Goal: Task Accomplishment & Management: Complete application form

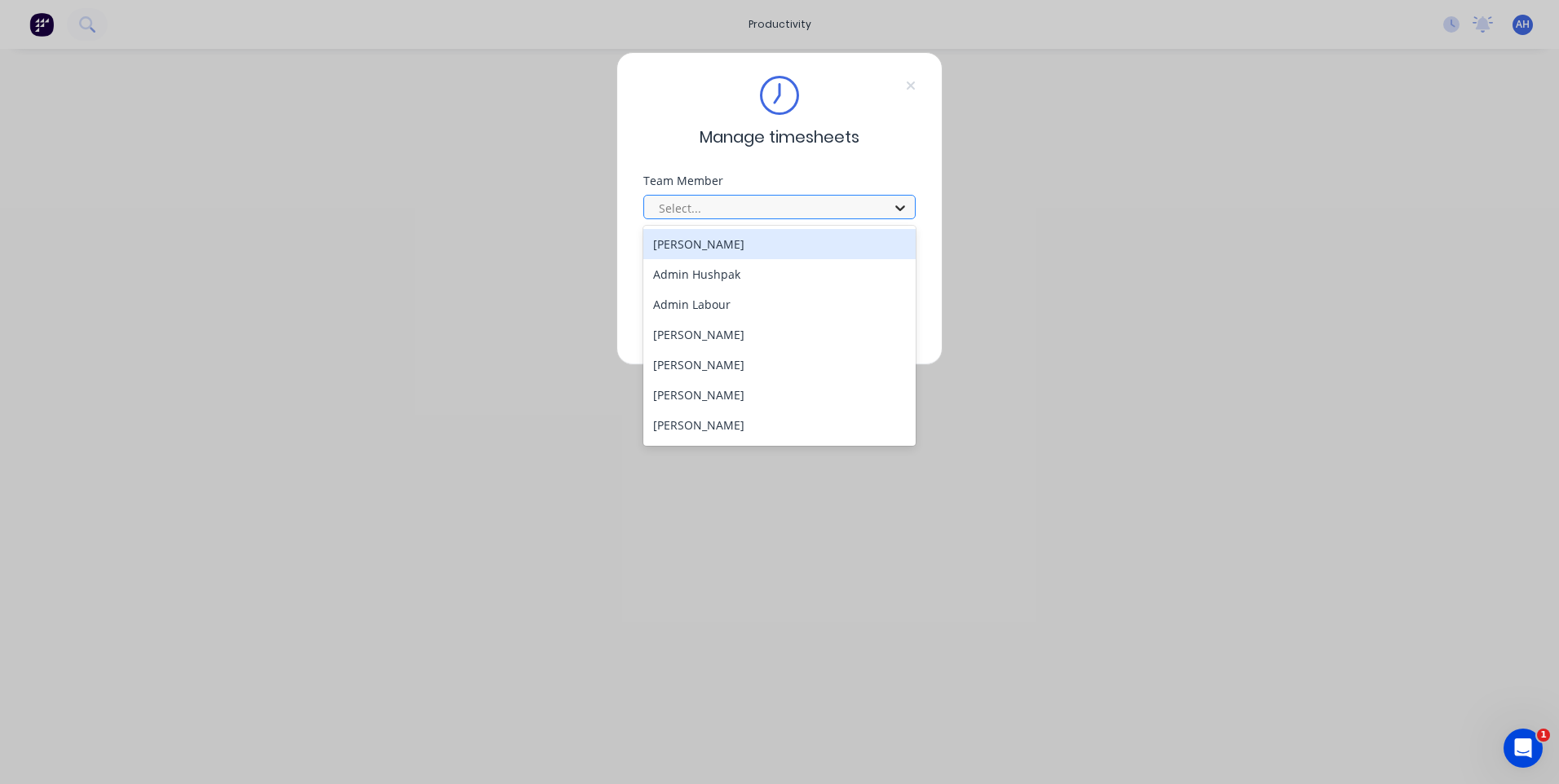
click at [910, 208] on div at bounding box center [900, 208] width 29 height 26
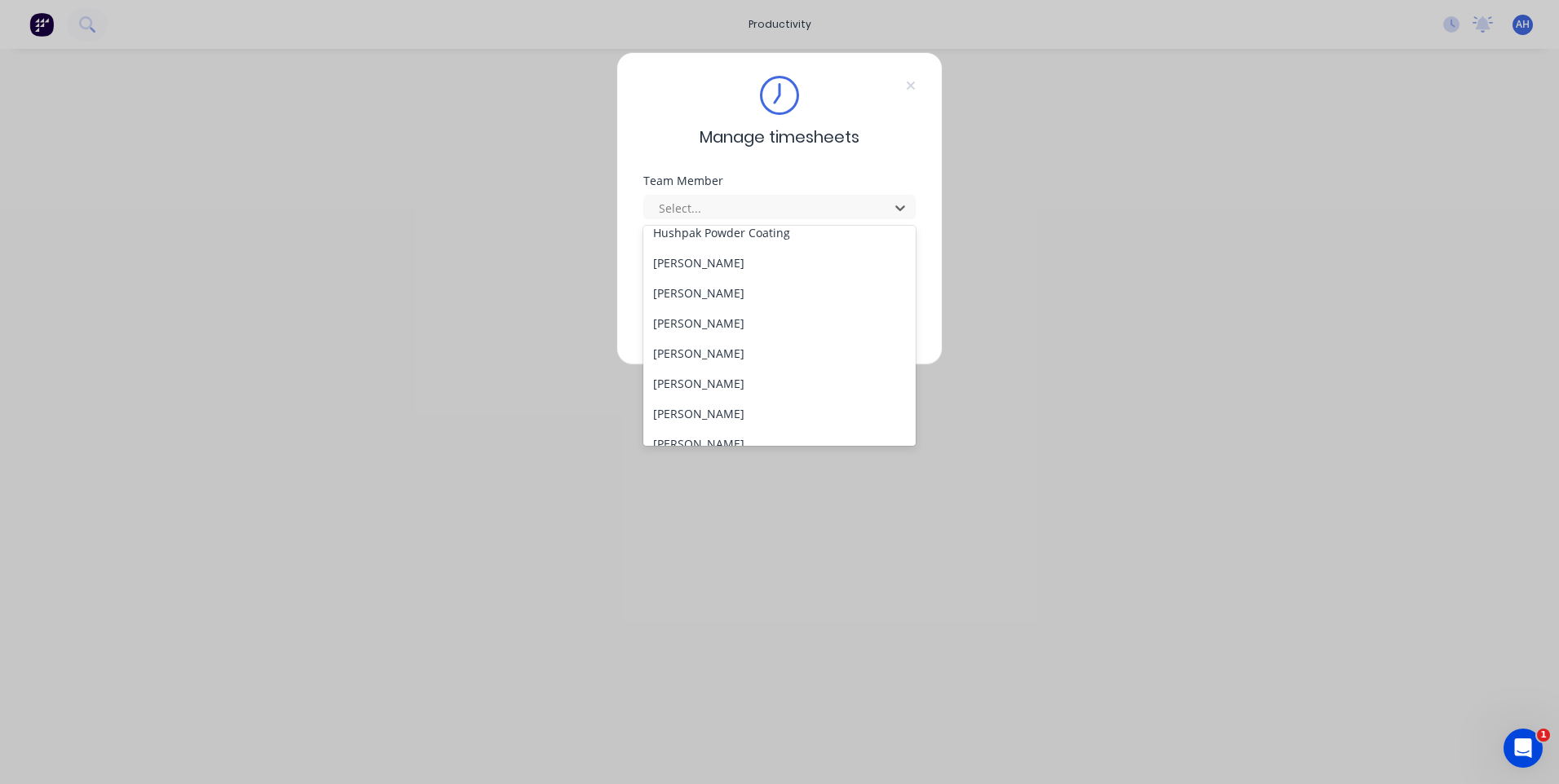
scroll to position [489, 0]
click at [713, 302] on div "Jeremy Miller" at bounding box center [780, 298] width 272 height 30
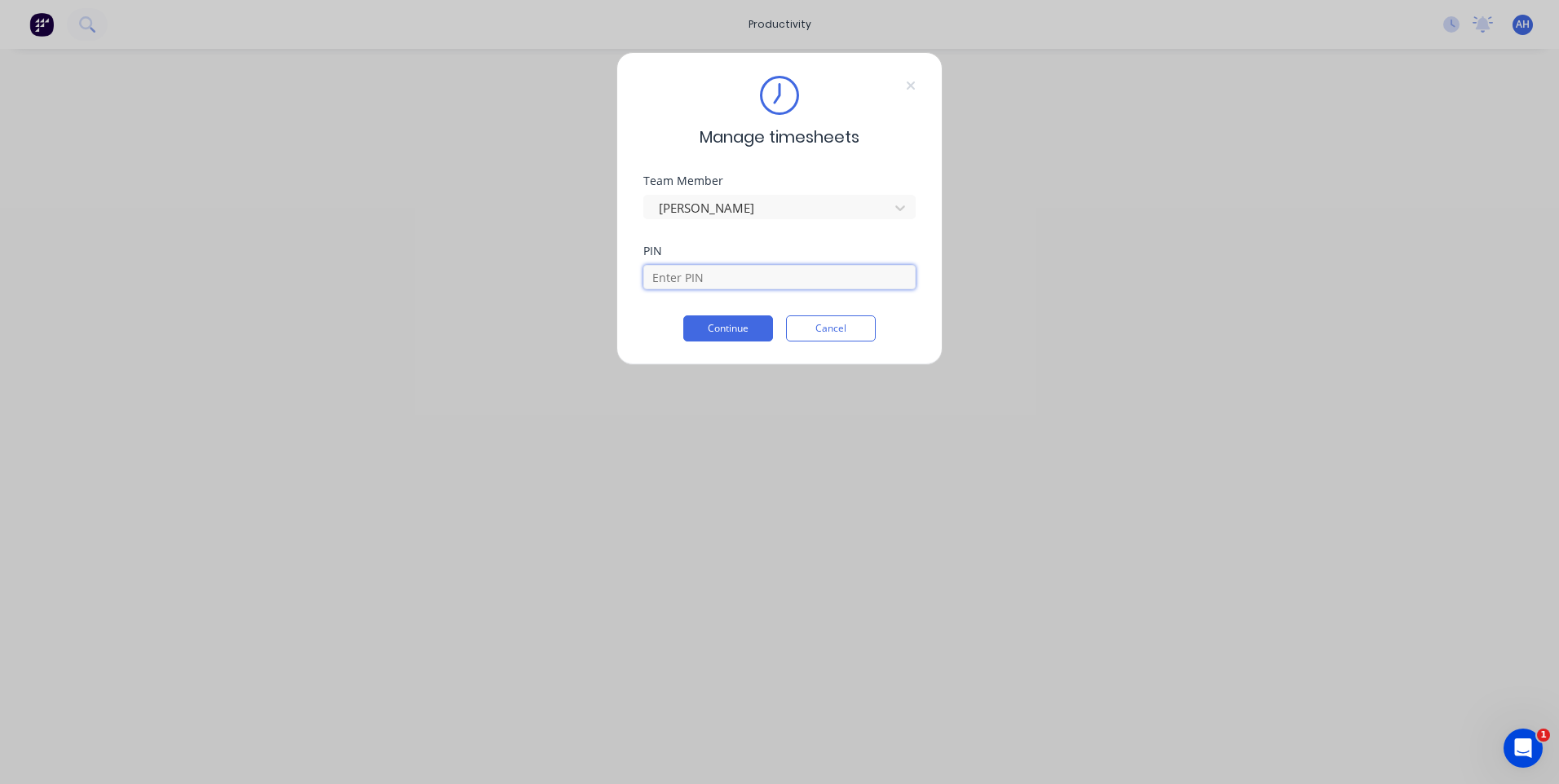
click at [727, 278] on input at bounding box center [780, 277] width 272 height 24
type input "9027"
click at [728, 325] on button "Continue" at bounding box center [729, 328] width 90 height 26
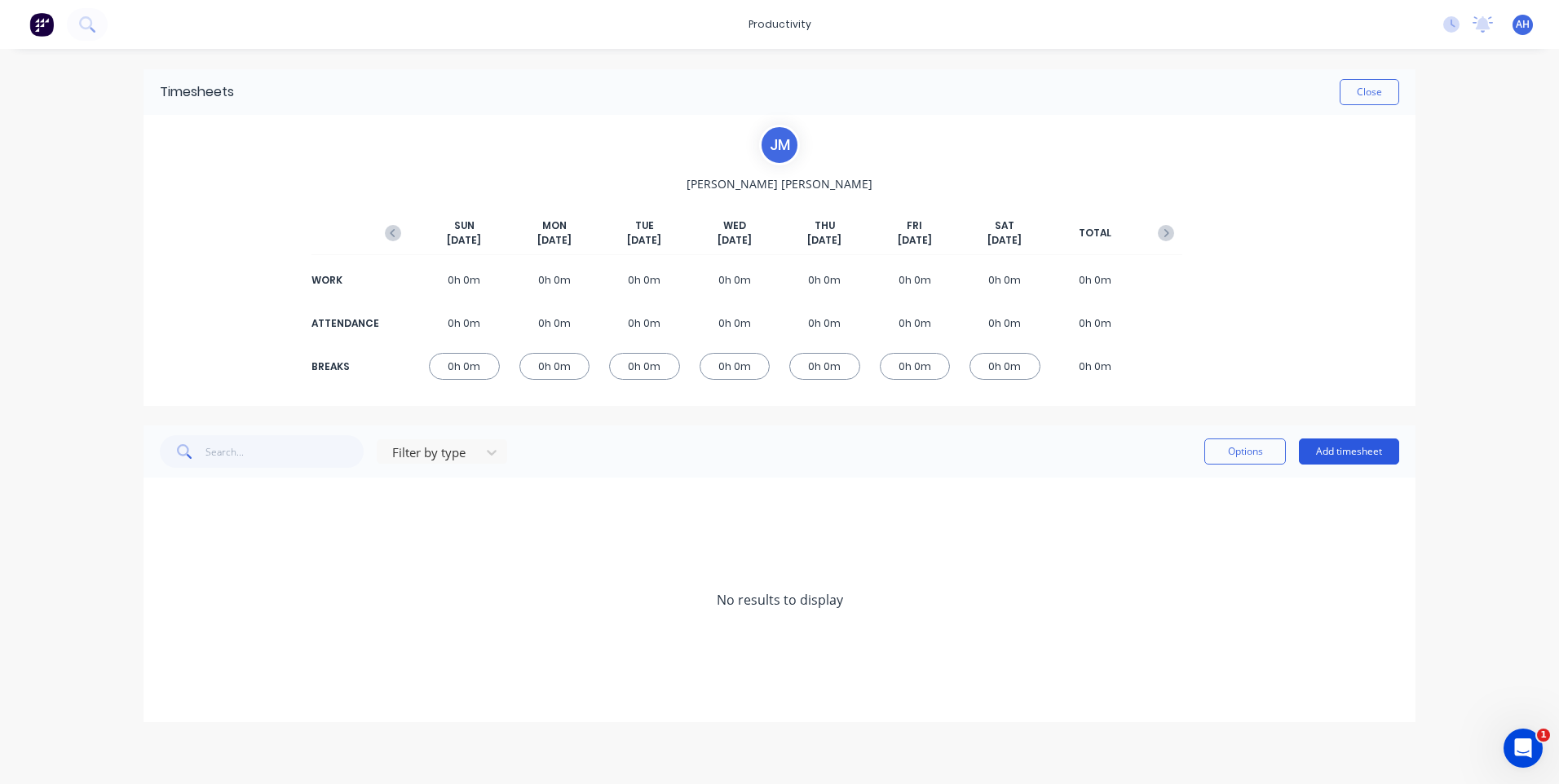
click at [1345, 447] on button "Add timesheet" at bounding box center [1349, 451] width 100 height 26
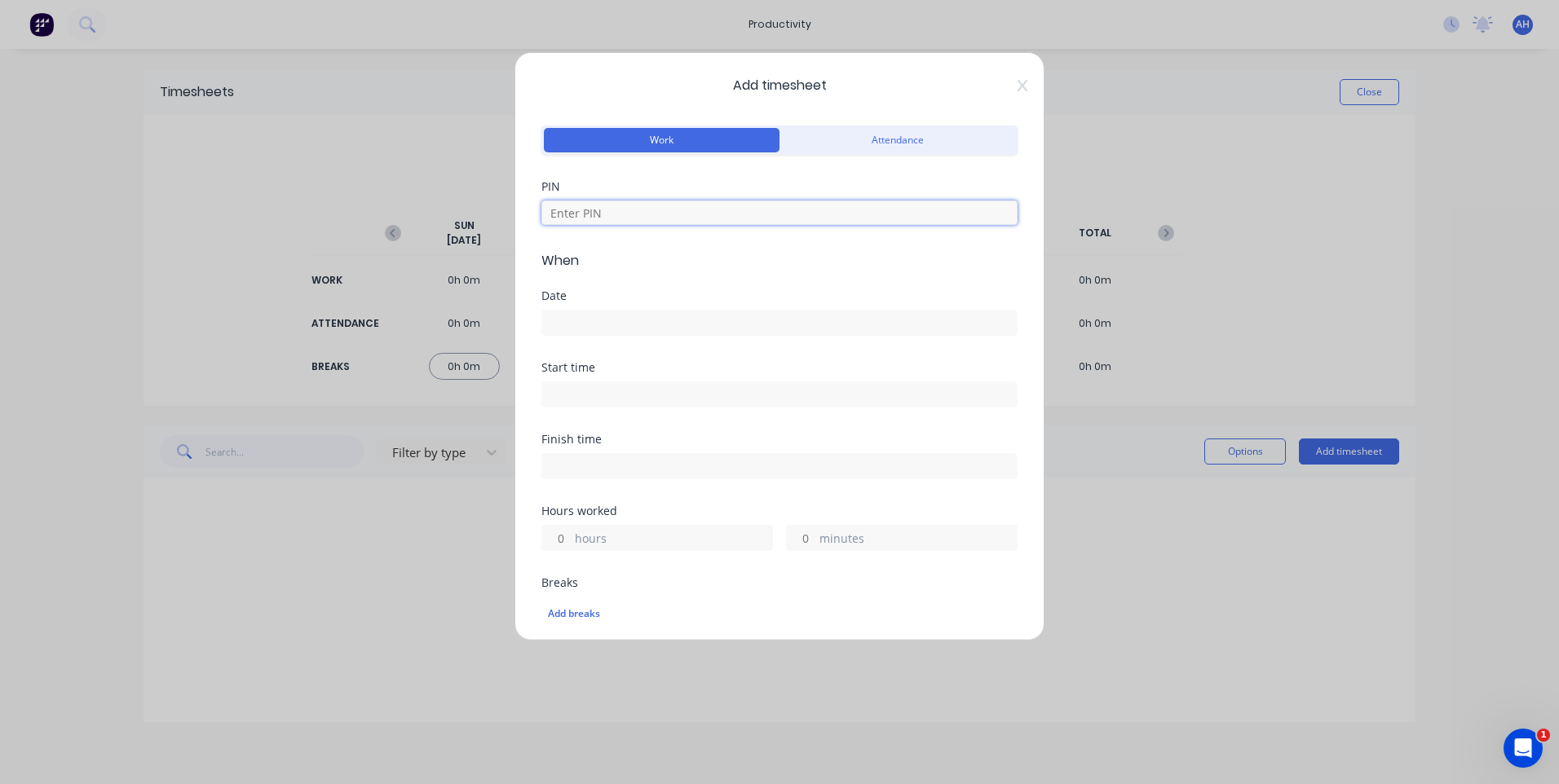
click at [615, 212] on input at bounding box center [780, 212] width 476 height 24
type input "9027"
click at [591, 327] on input at bounding box center [780, 322] width 475 height 24
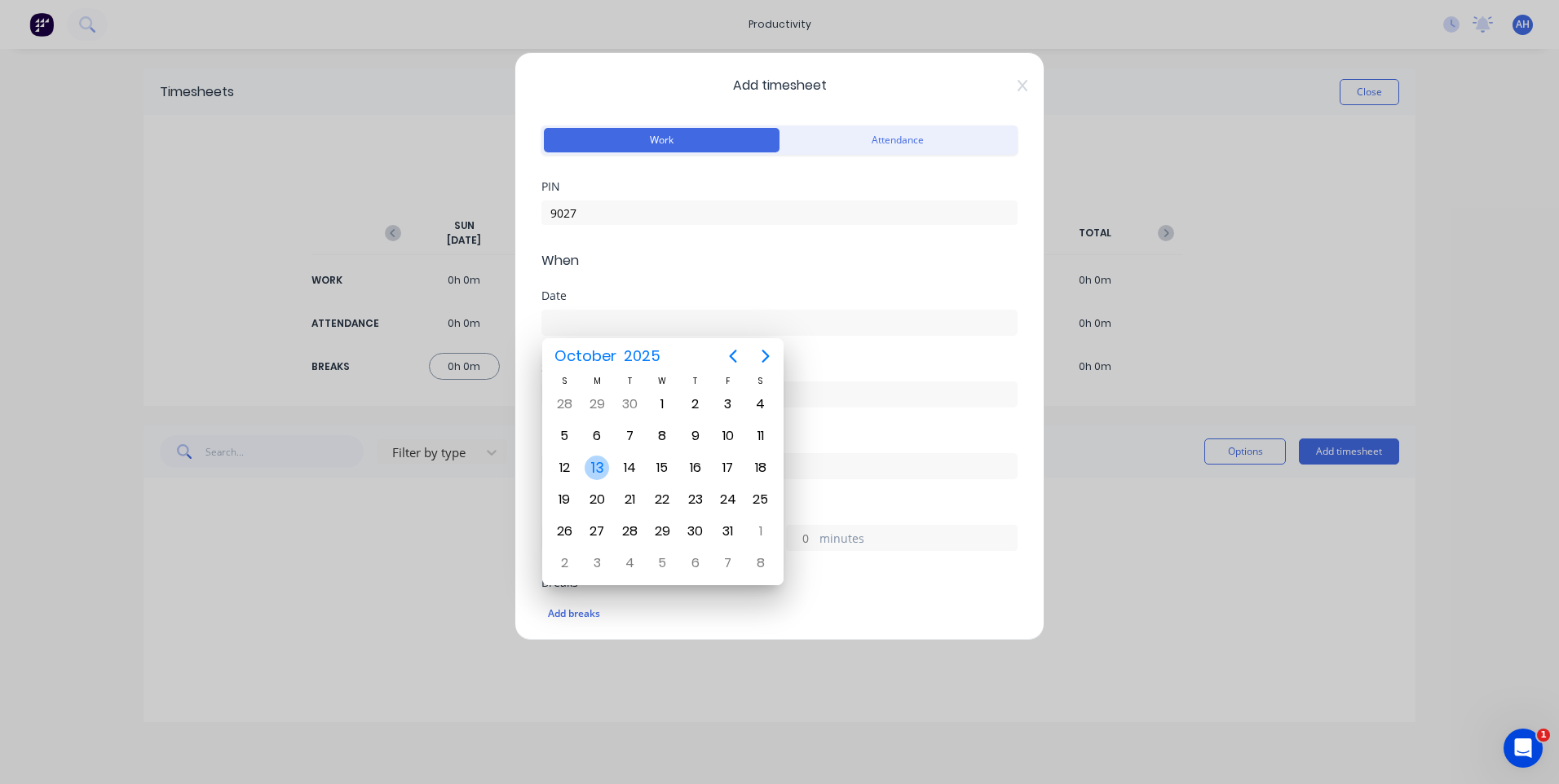
click at [592, 472] on div "13" at bounding box center [596, 468] width 24 height 24
type input "13/10/2025"
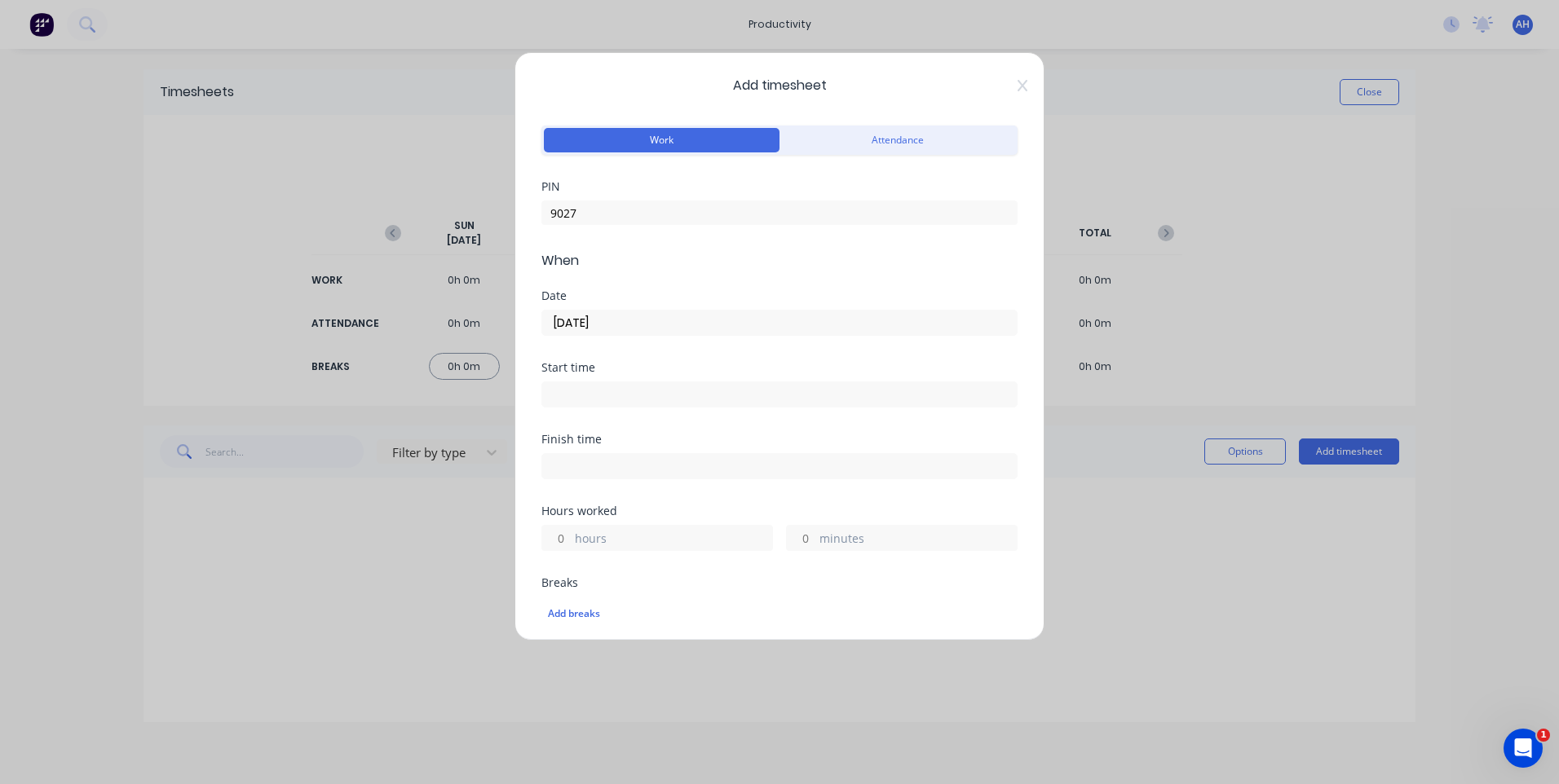
click at [558, 399] on input at bounding box center [780, 394] width 475 height 24
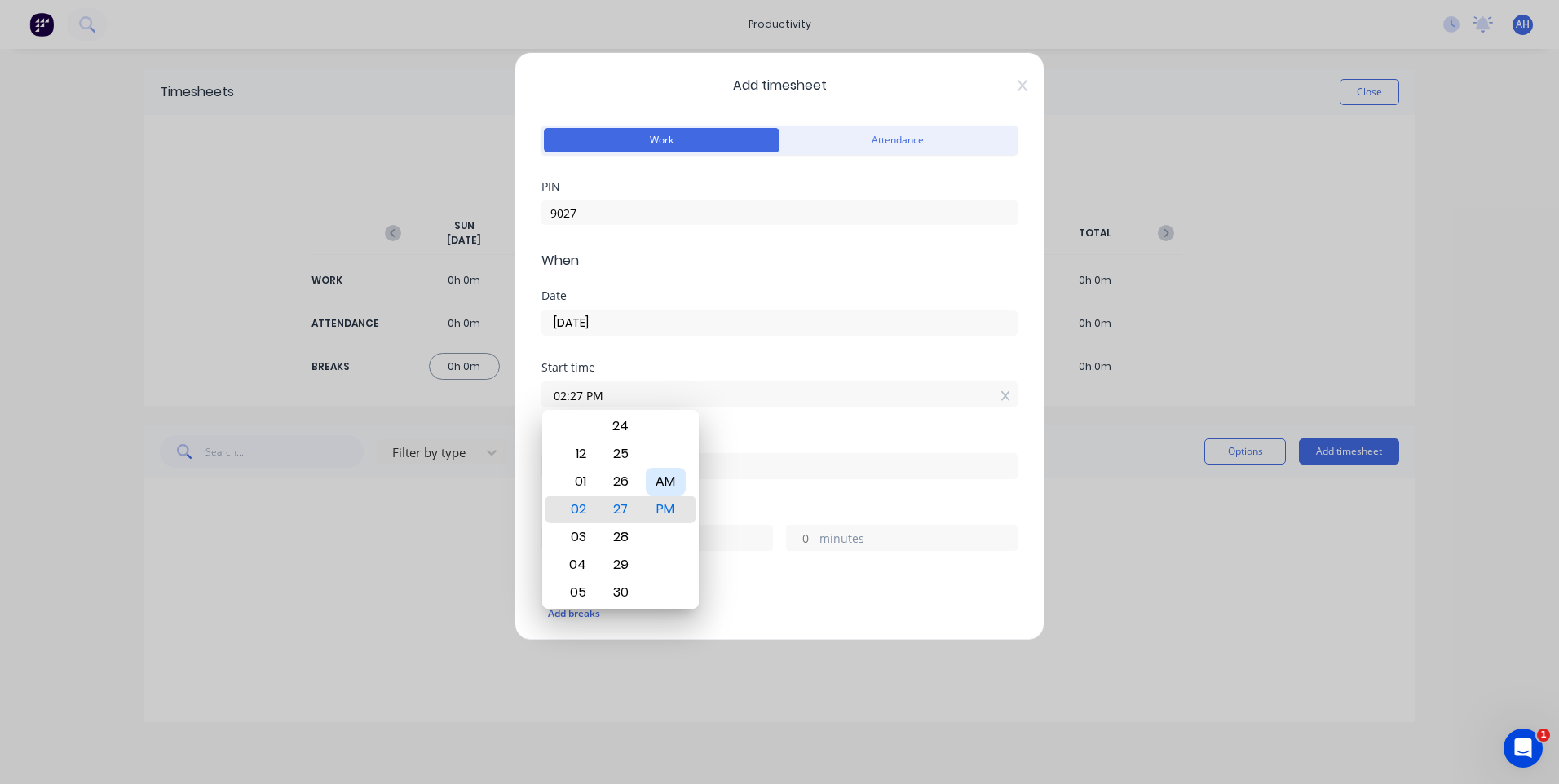
click at [670, 485] on div "AM" at bounding box center [666, 482] width 40 height 27
click at [577, 562] on div "04" at bounding box center [576, 565] width 40 height 27
type input "04:00 AM"
click at [623, 513] on div "00" at bounding box center [621, 509] width 40 height 27
click at [1143, 530] on div "Add timesheet Work Attendance PIN 9027 When Date 13/10/2025 Start time 04:00 AM…" at bounding box center [780, 392] width 1559 height 784
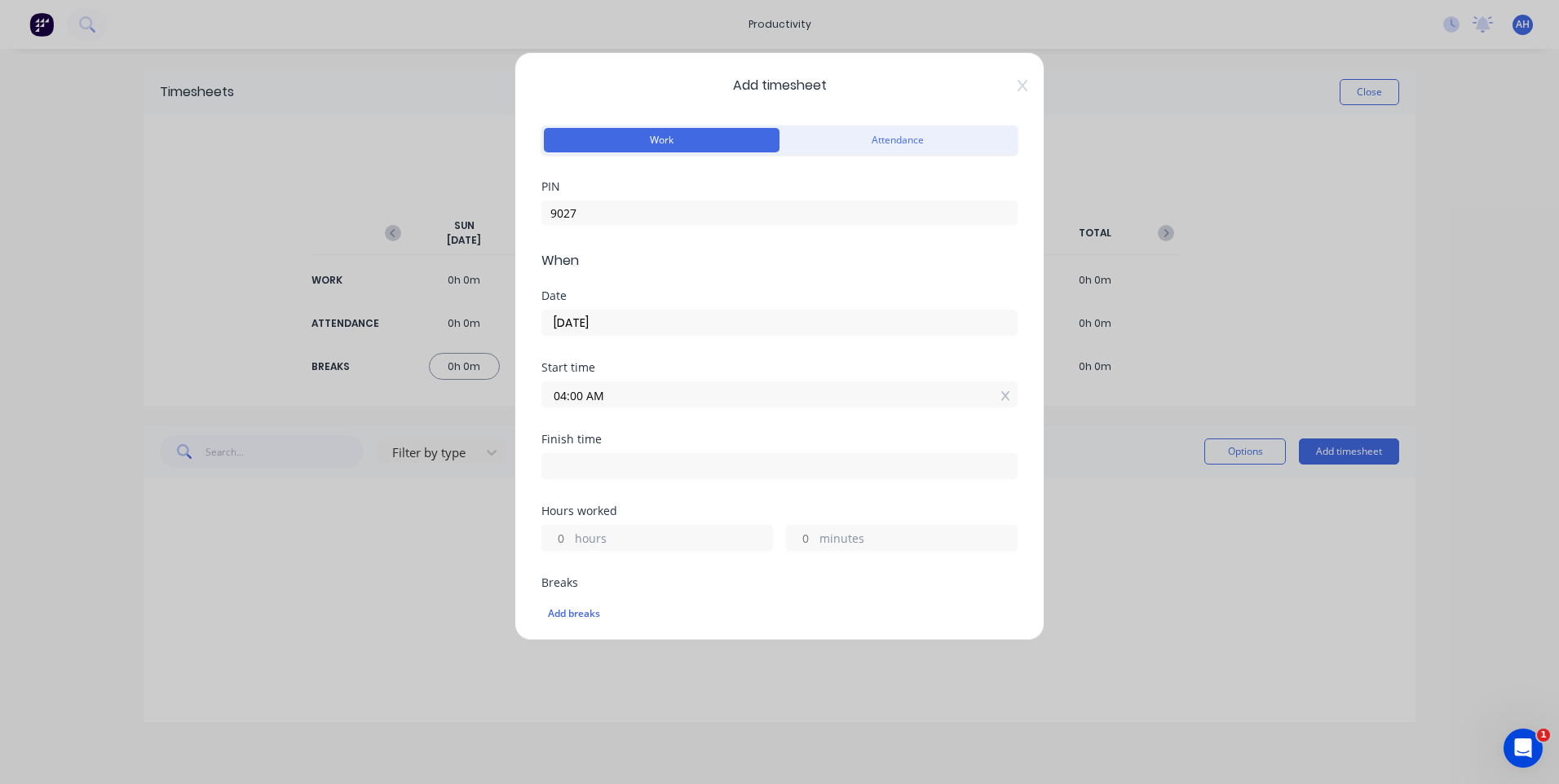
click at [562, 461] on input at bounding box center [780, 466] width 475 height 24
type input "02:28 PM"
type input "10"
type input "28"
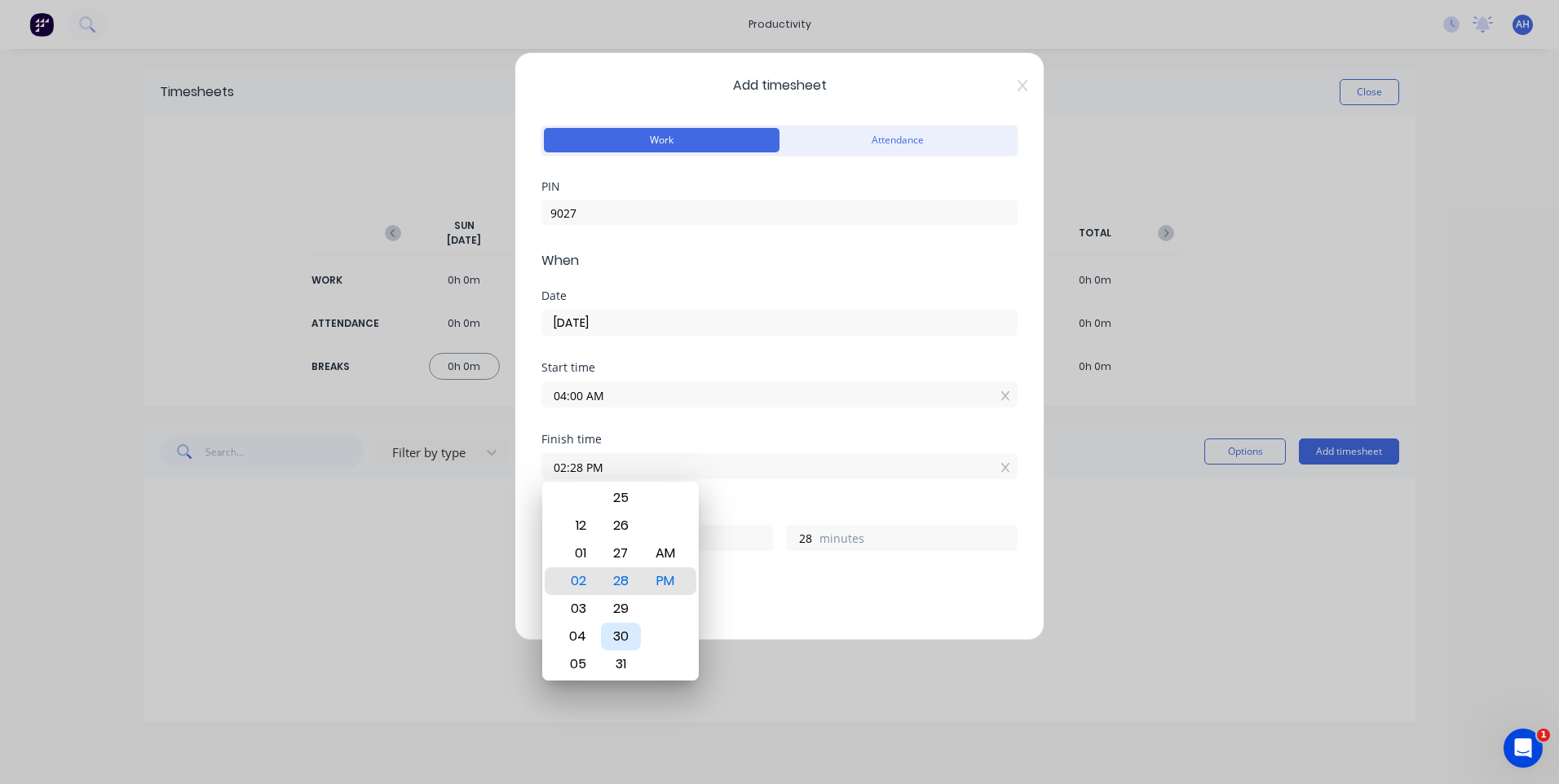
click at [618, 638] on div "30" at bounding box center [621, 636] width 40 height 27
type input "02:30 PM"
type input "30"
click at [1159, 537] on div "Add timesheet Work Attendance PIN 9027 When Date 13/10/2025 Start time 04:00 AM…" at bounding box center [780, 392] width 1559 height 784
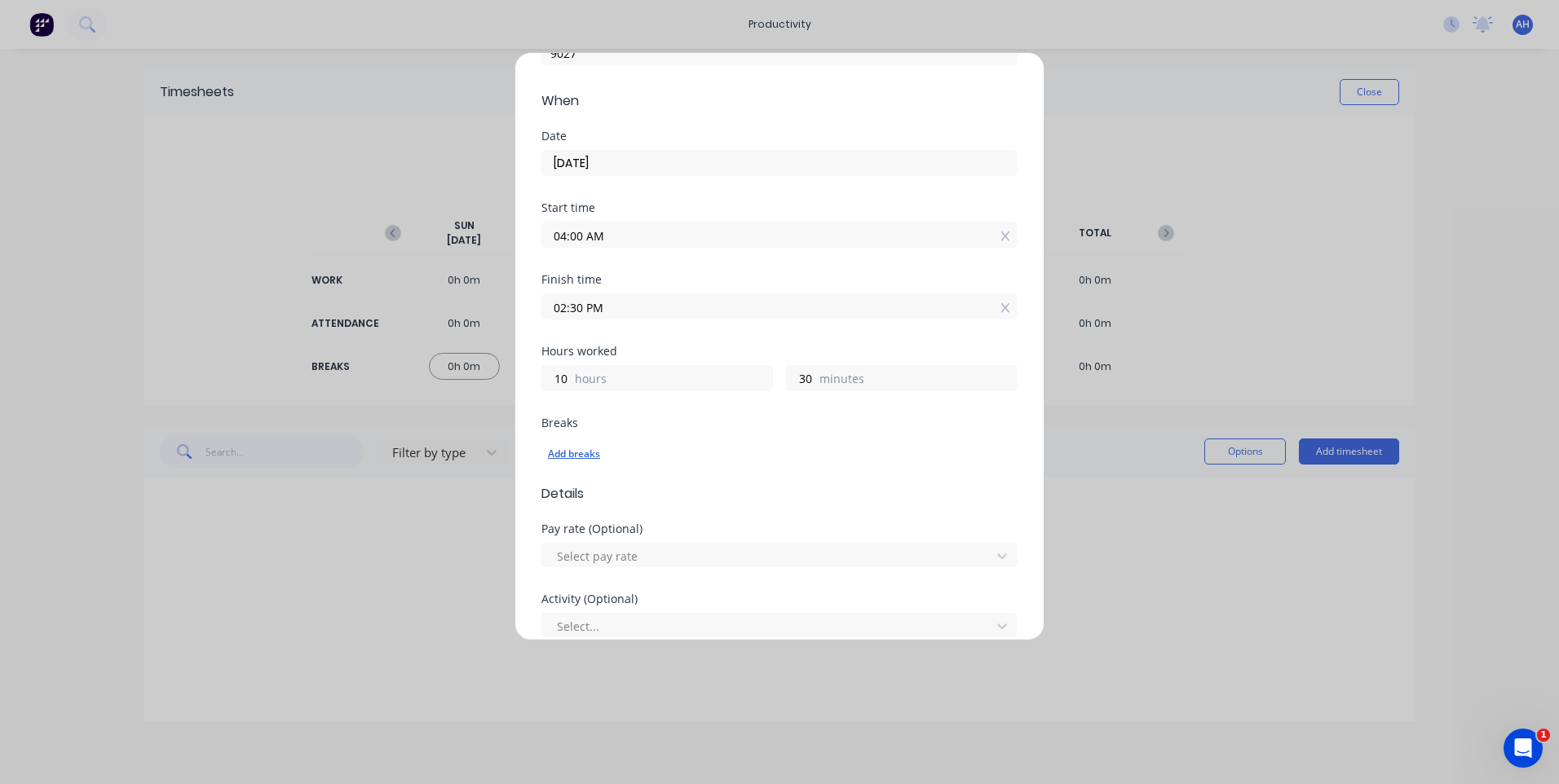
scroll to position [163, 0]
click at [584, 452] on div "Add breaks" at bounding box center [780, 451] width 463 height 22
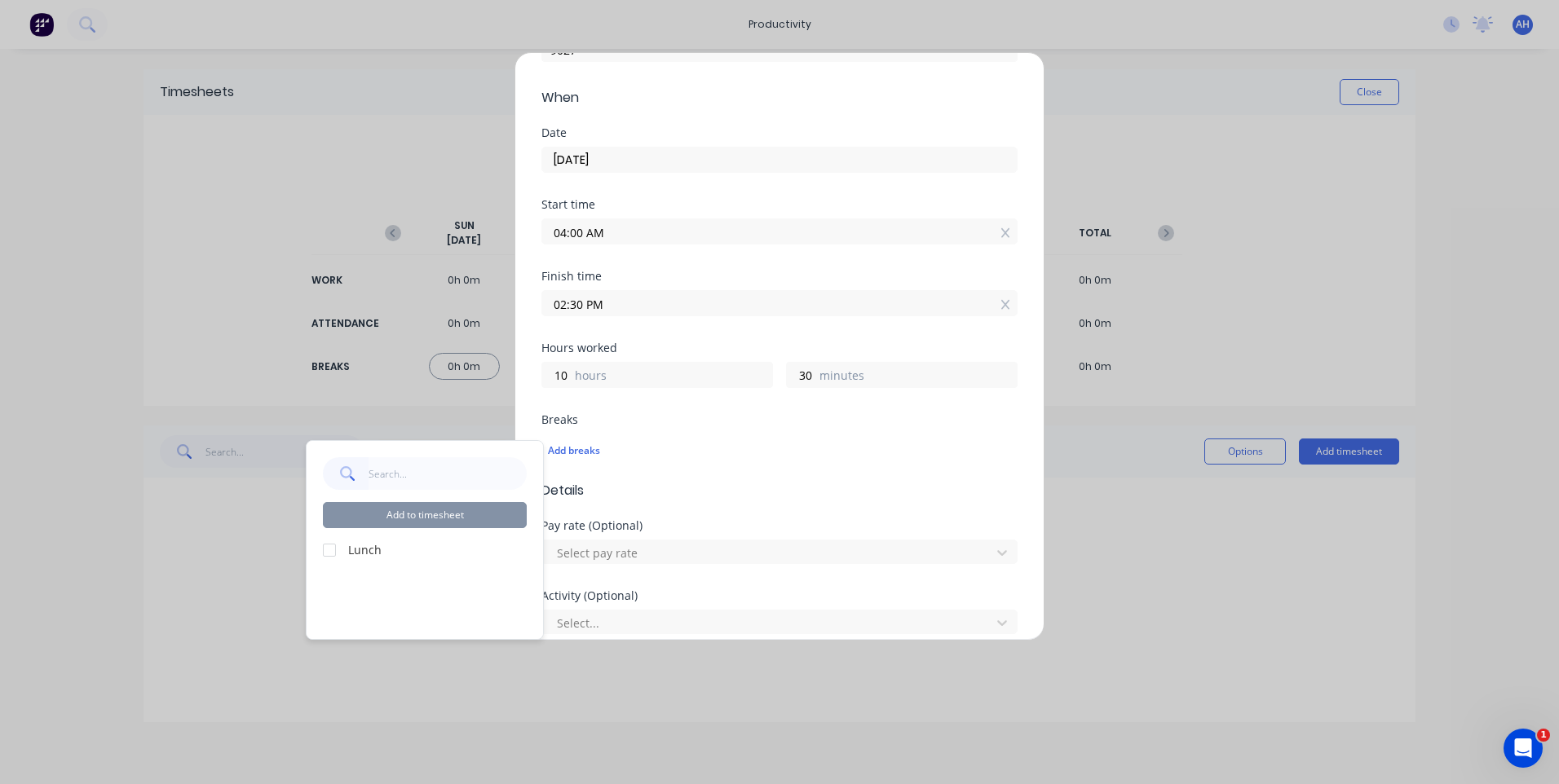
click at [359, 552] on label "Lunch" at bounding box center [438, 549] width 178 height 17
click at [332, 552] on div at bounding box center [329, 549] width 32 height 32
click at [419, 517] on button "Add to timesheet" at bounding box center [425, 515] width 204 height 26
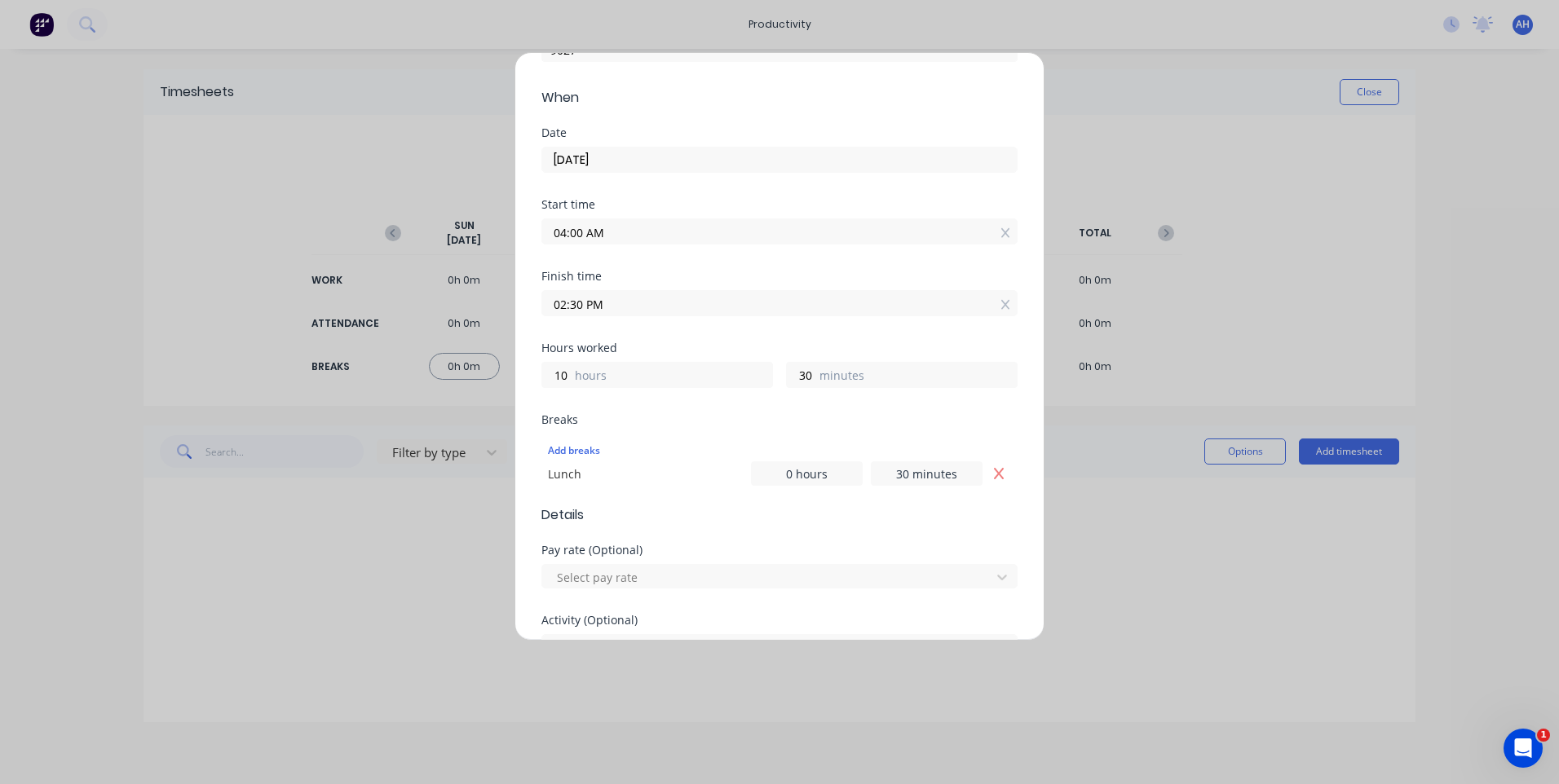
scroll to position [245, 0]
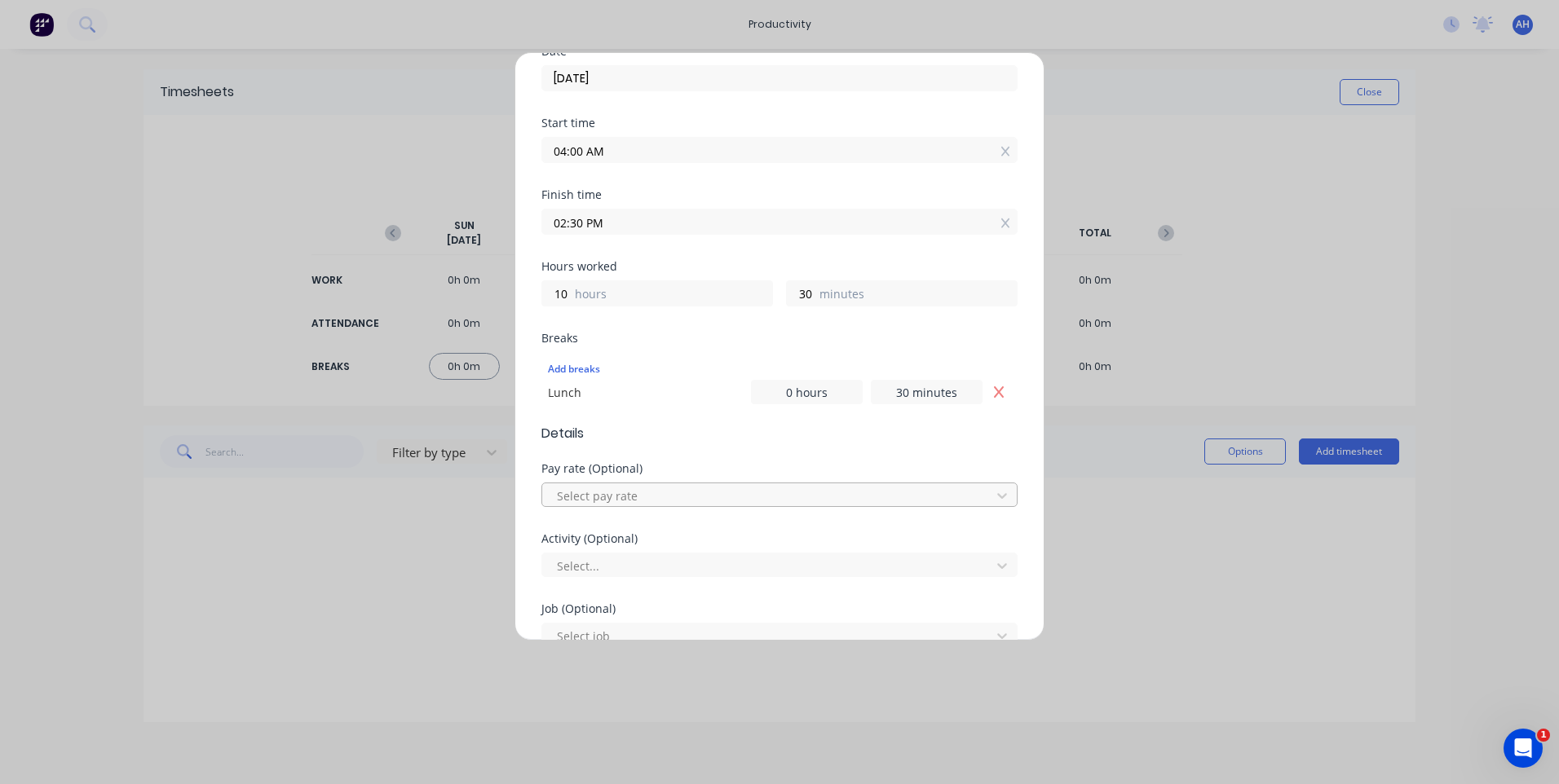
click at [637, 494] on div at bounding box center [769, 495] width 427 height 21
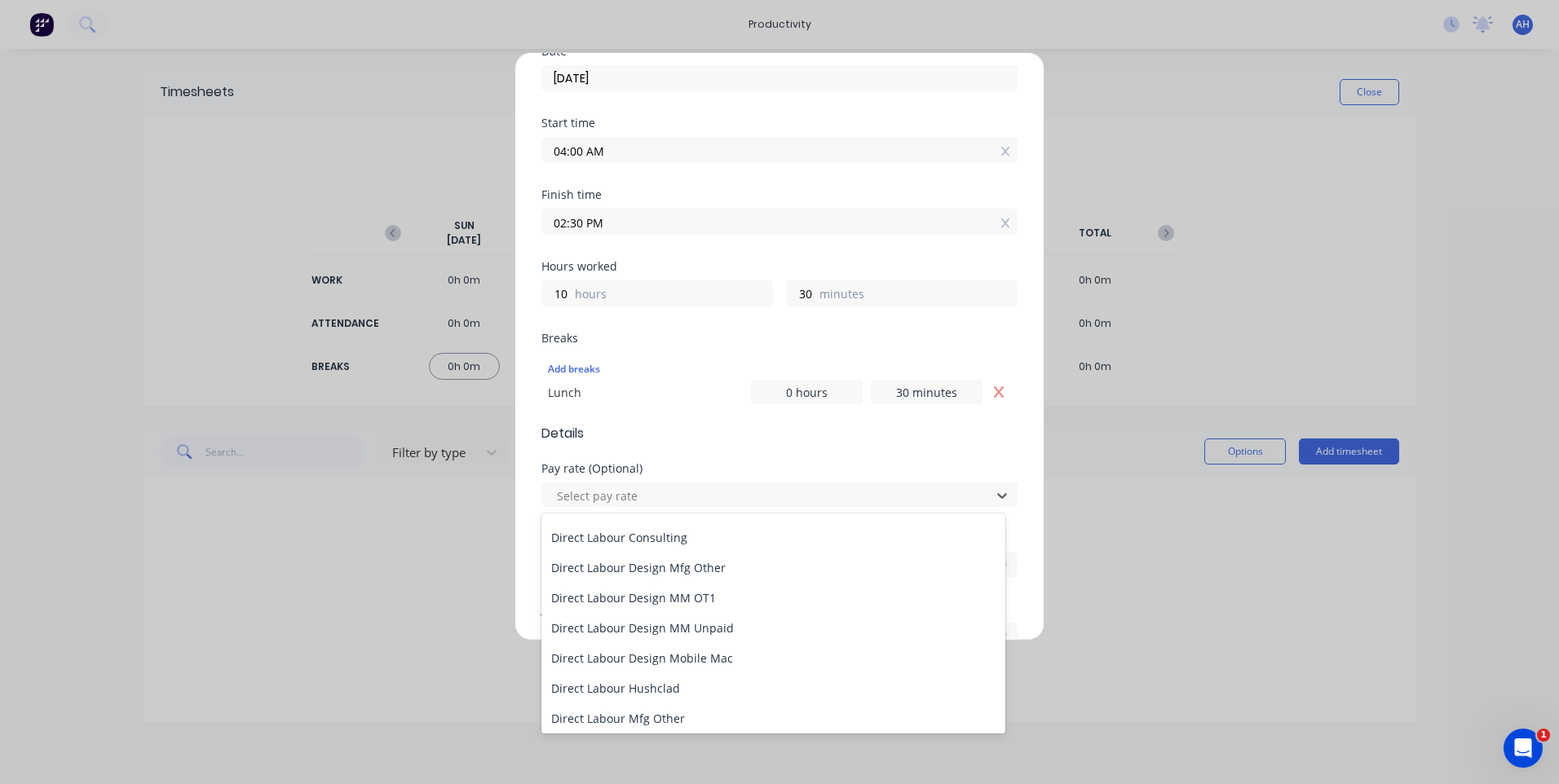
scroll to position [815, 0]
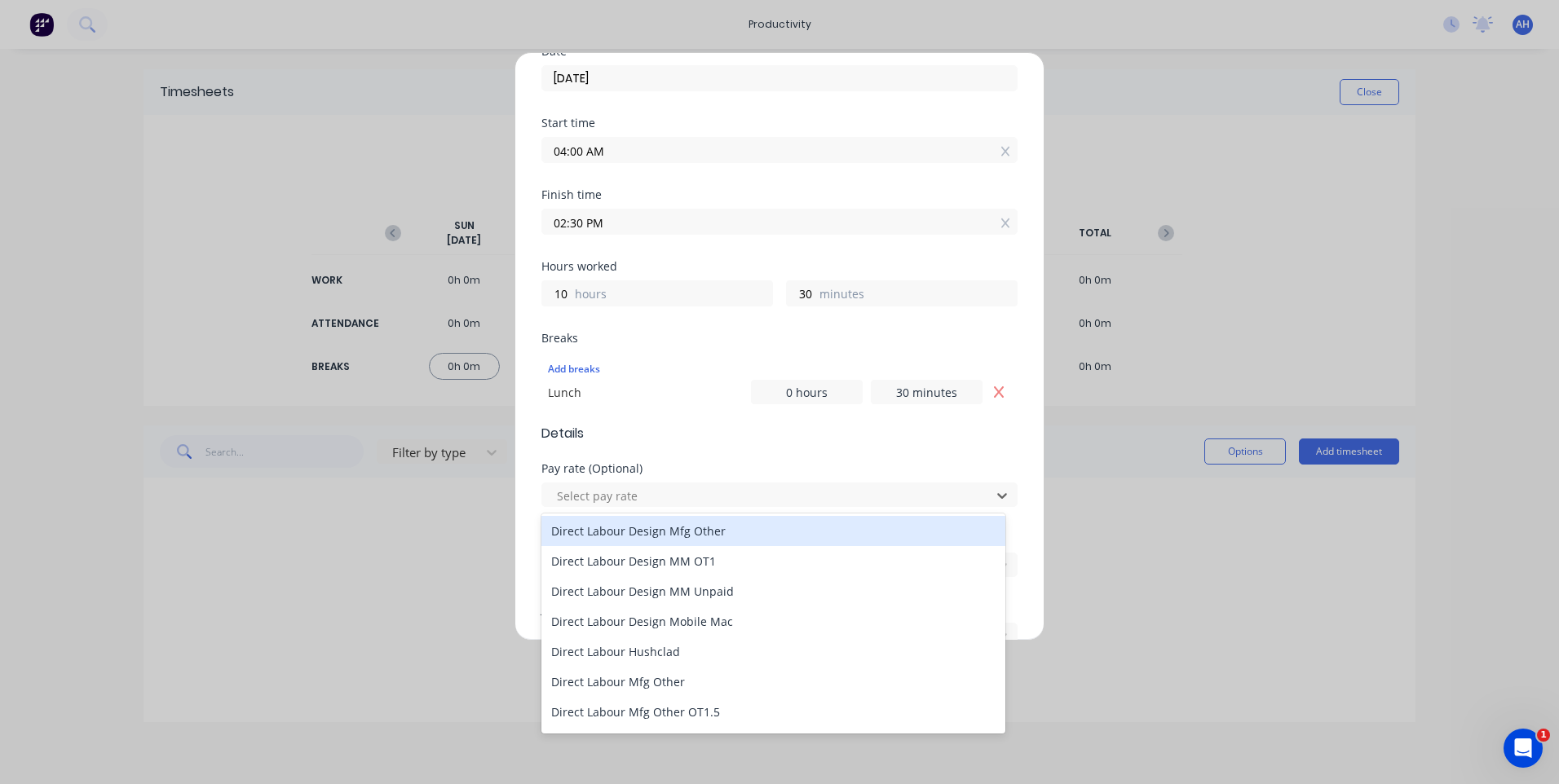
click at [671, 533] on div "Direct Labour Design Mfg Other" at bounding box center [774, 530] width 464 height 30
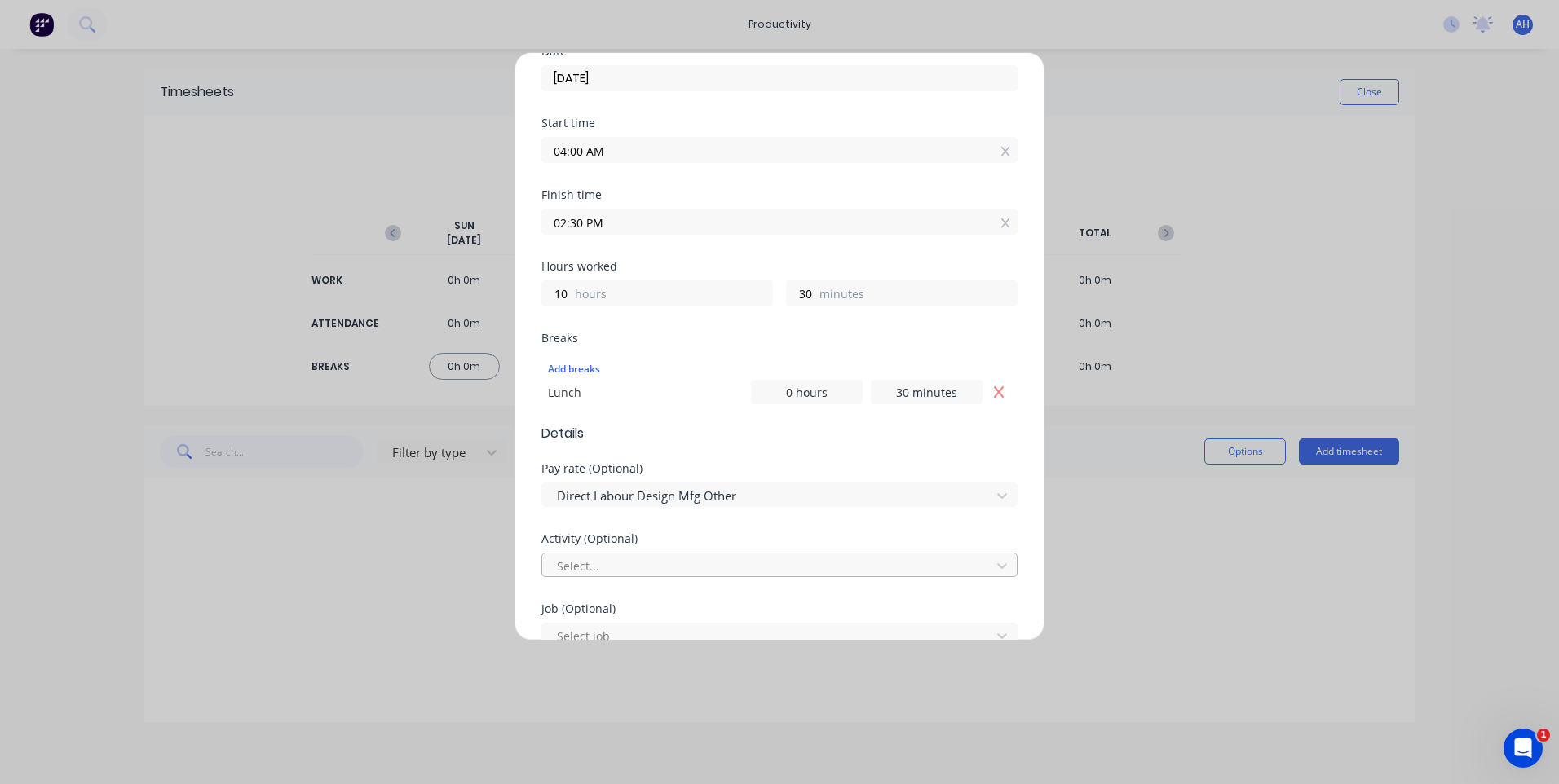
click at [609, 565] on div at bounding box center [769, 566] width 427 height 21
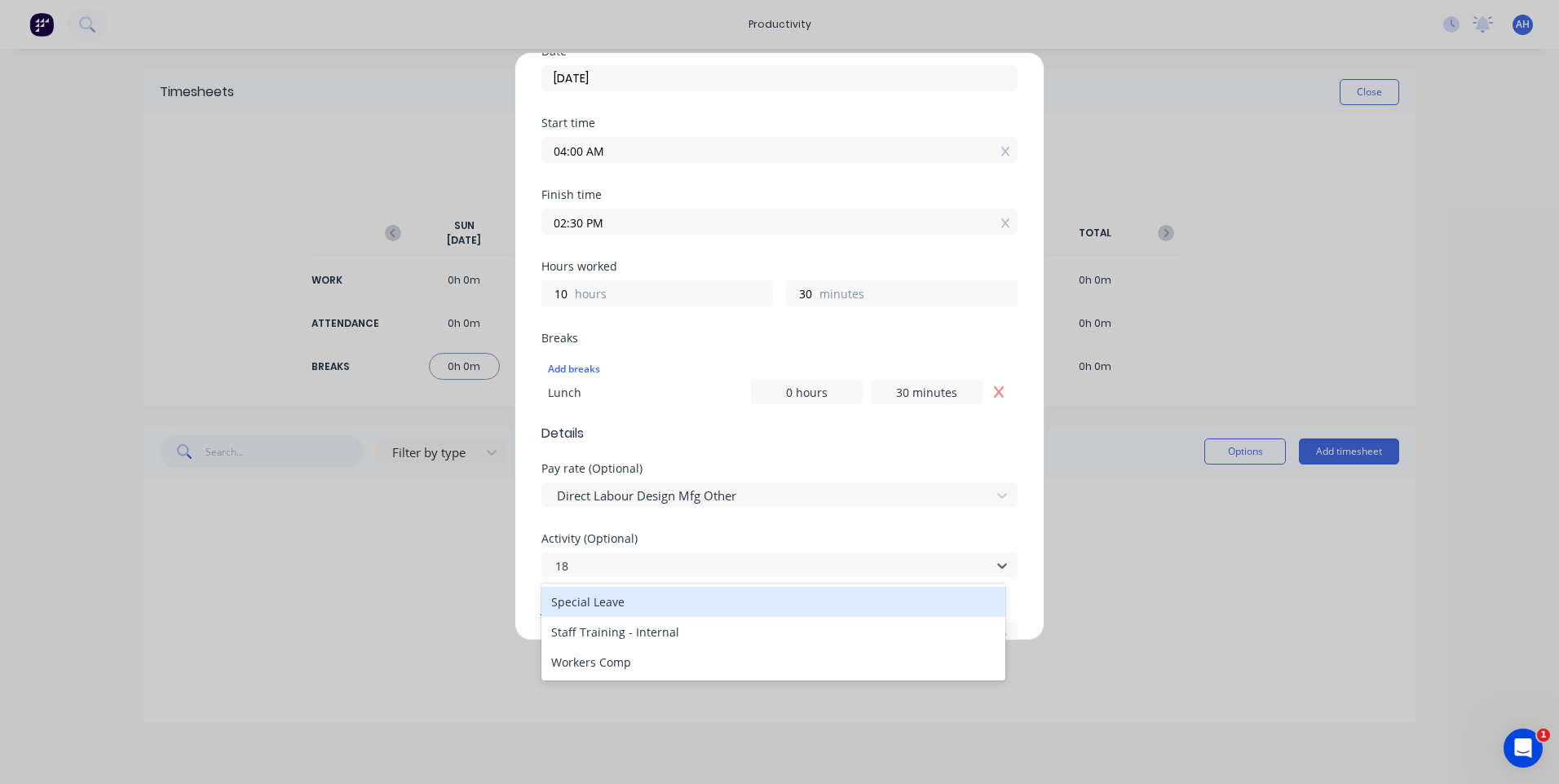
scroll to position [0, 0]
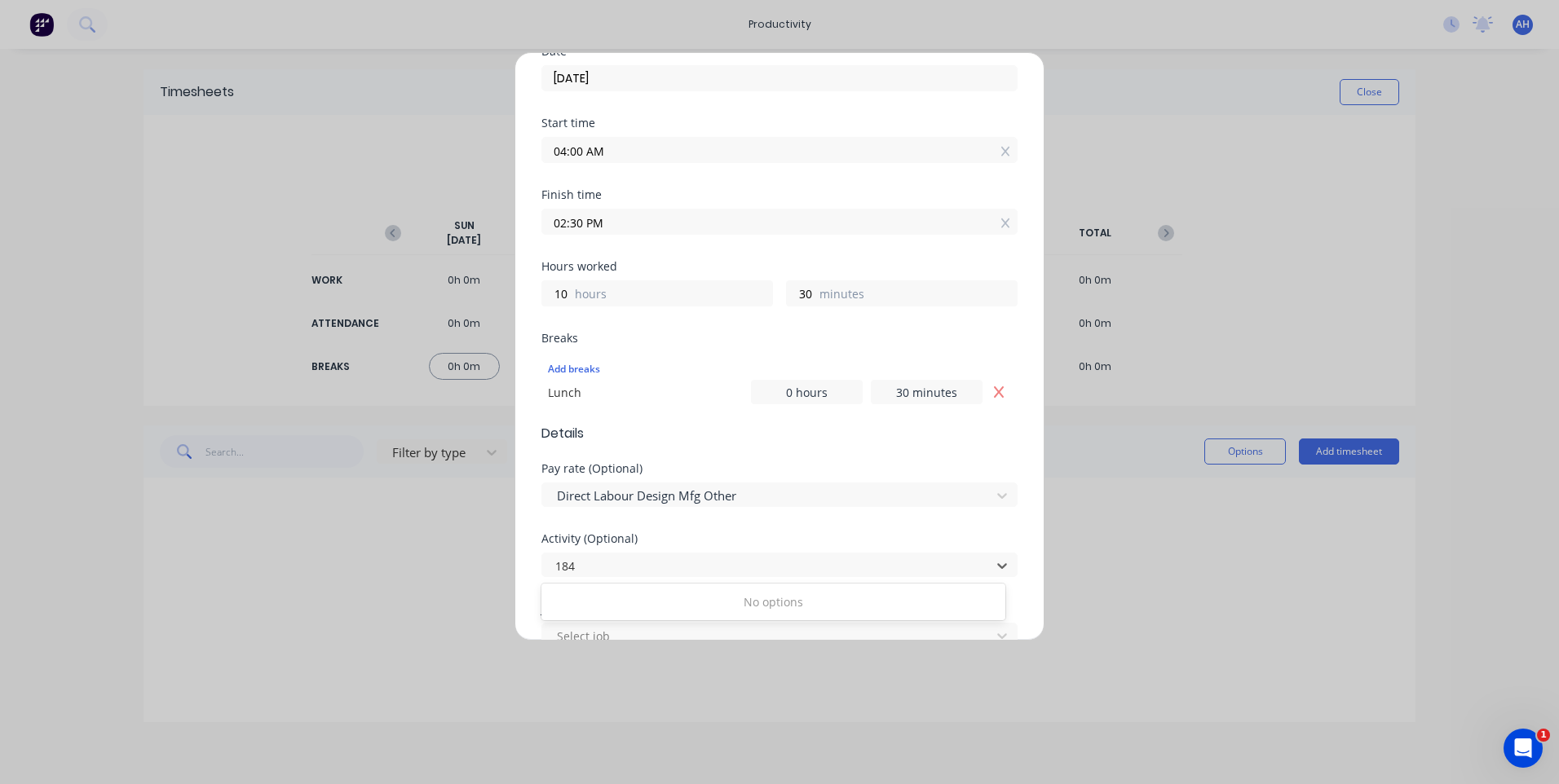
type input "1847"
click at [997, 565] on icon at bounding box center [1002, 566] width 10 height 6
click at [994, 568] on icon at bounding box center [1002, 566] width 17 height 17
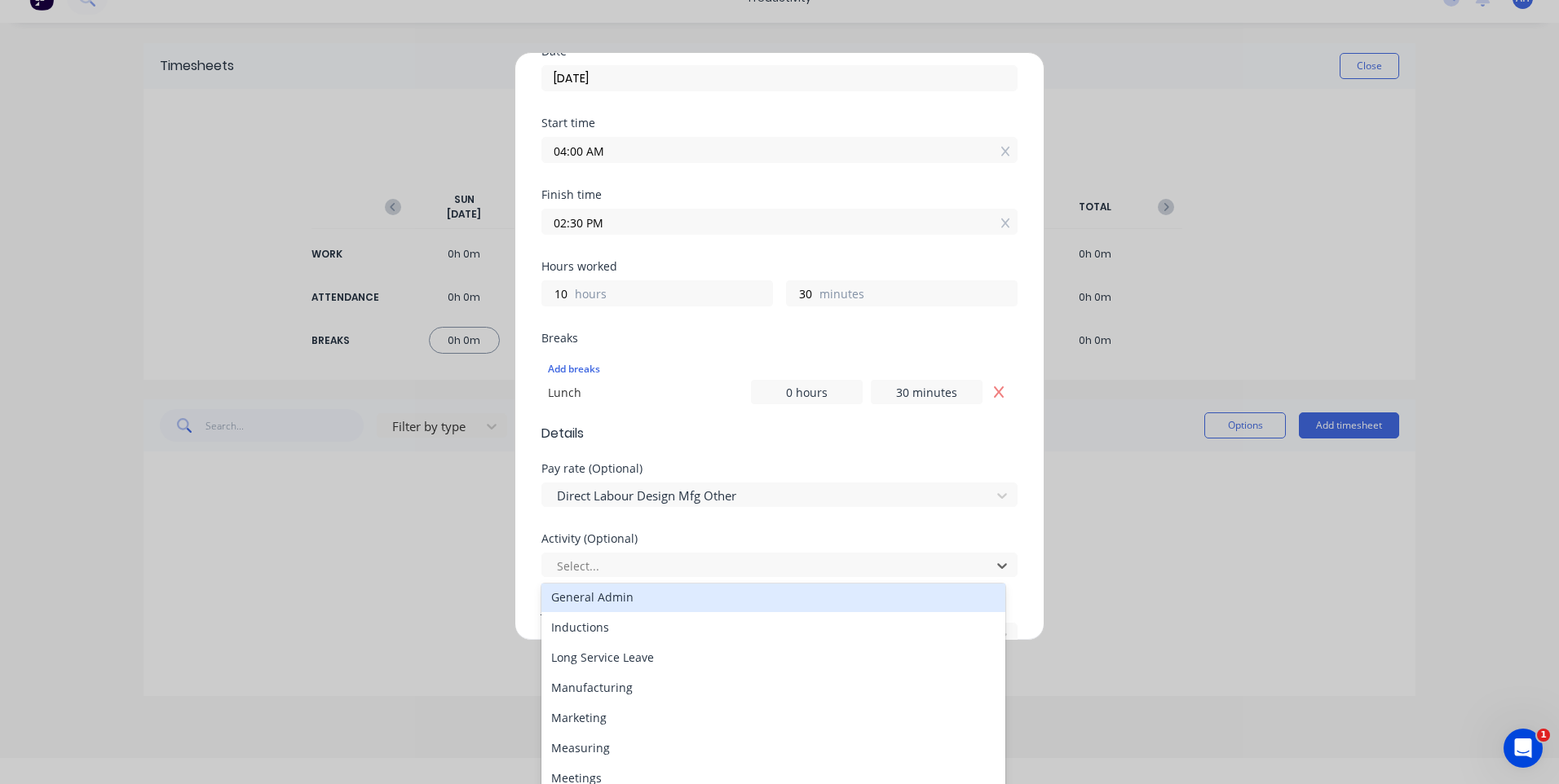
scroll to position [245, 0]
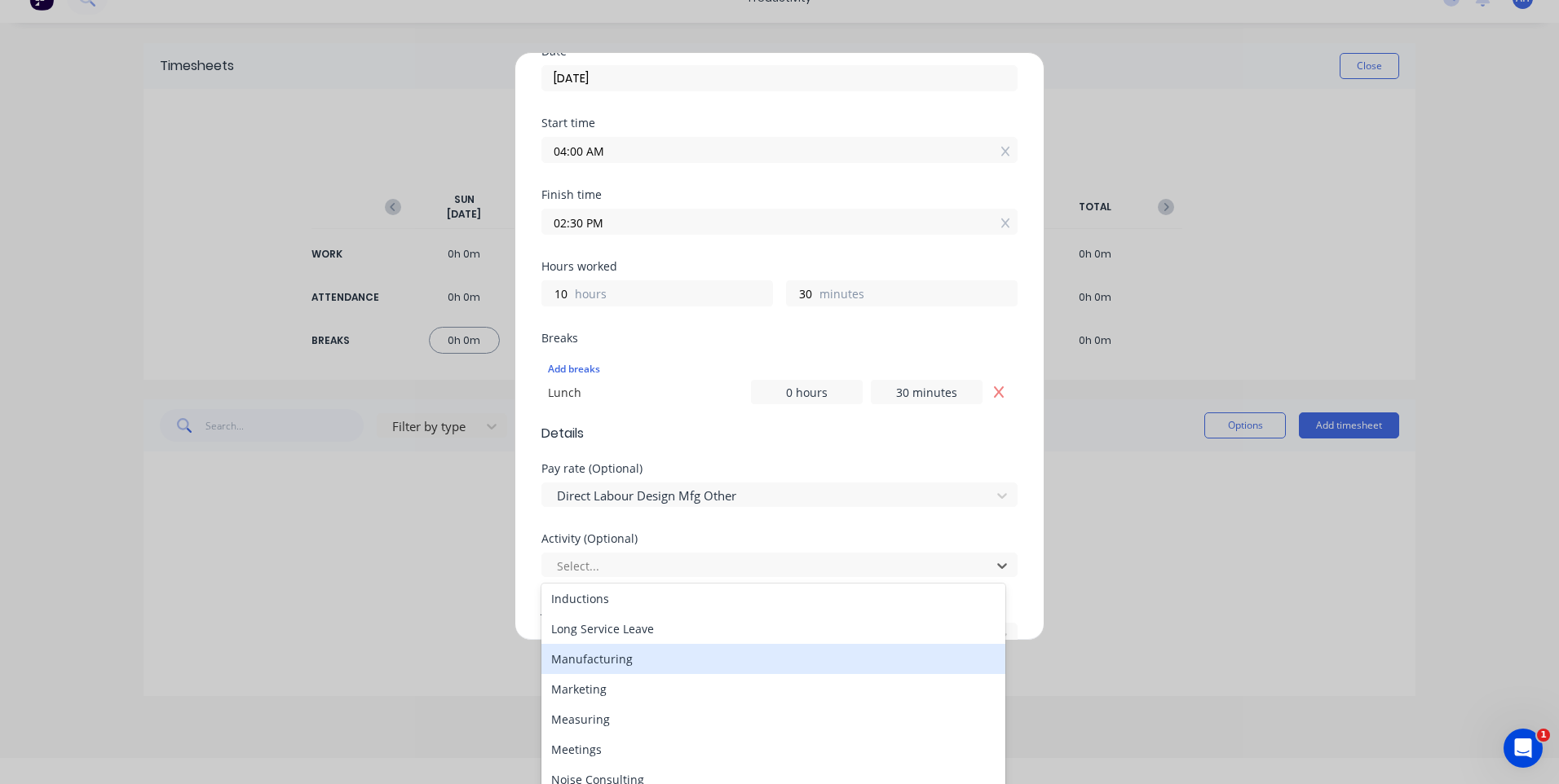
click at [644, 662] on div "Manufacturing" at bounding box center [774, 659] width 464 height 30
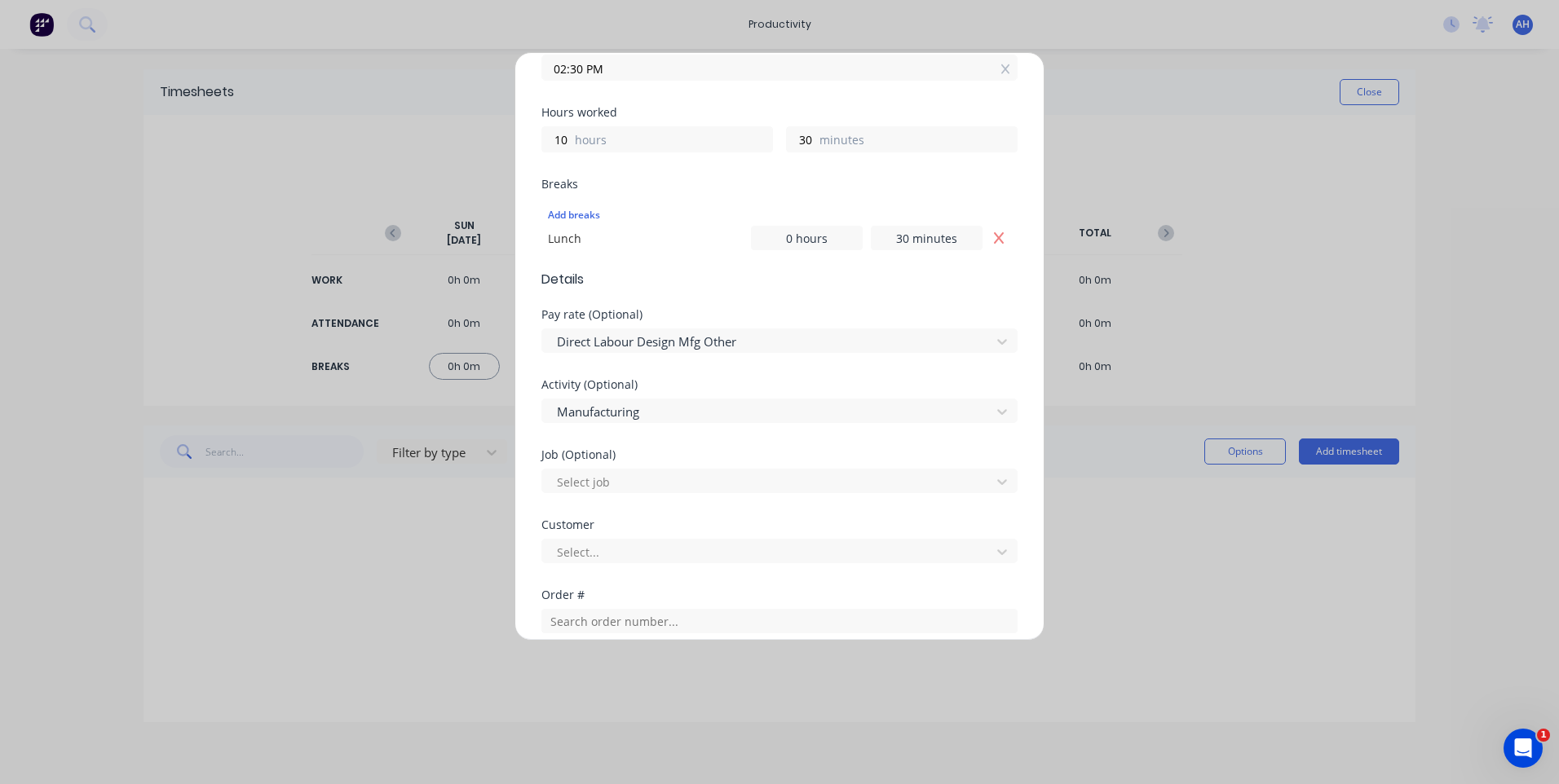
scroll to position [407, 0]
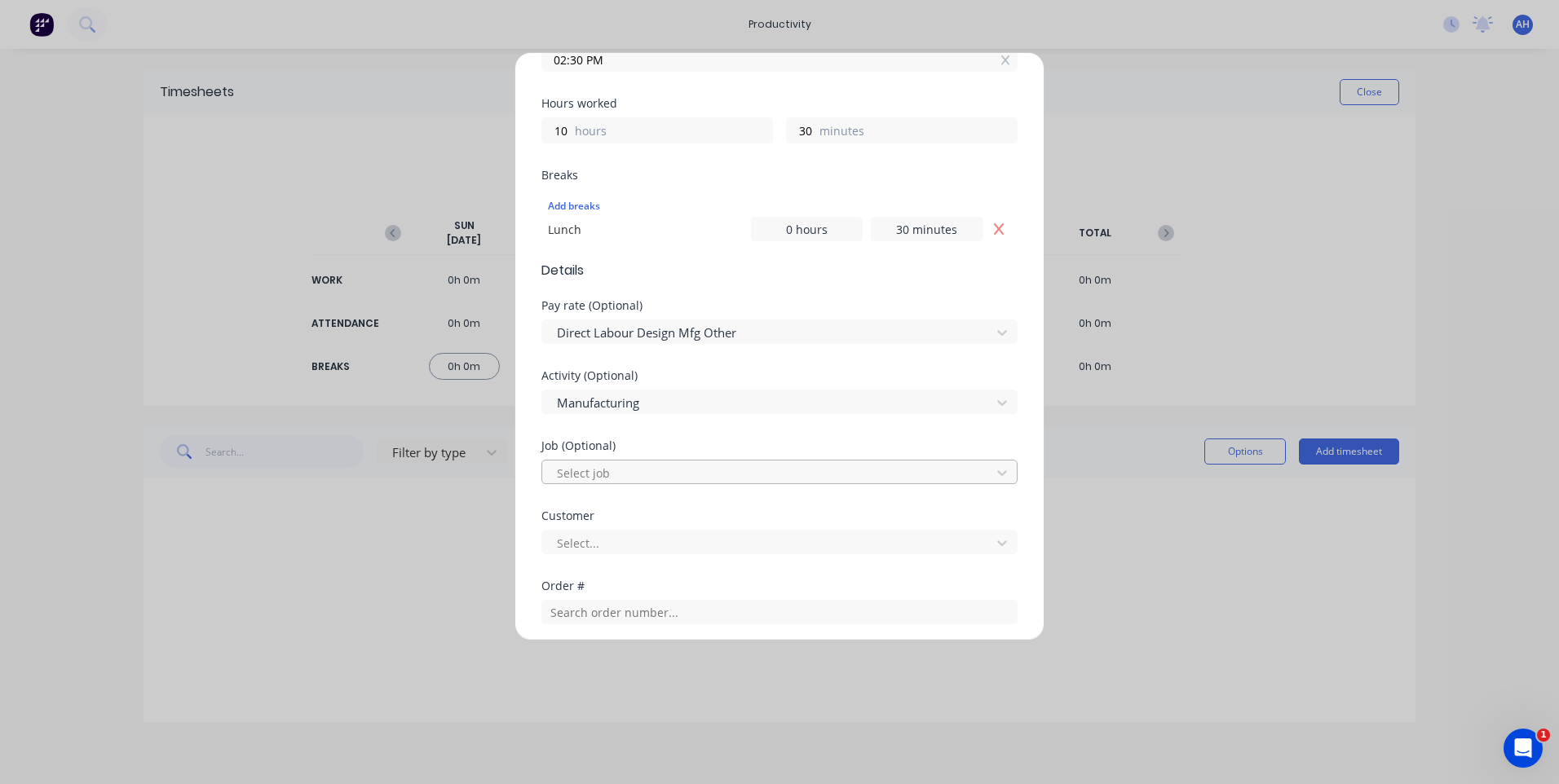
click at [620, 471] on div at bounding box center [769, 473] width 427 height 21
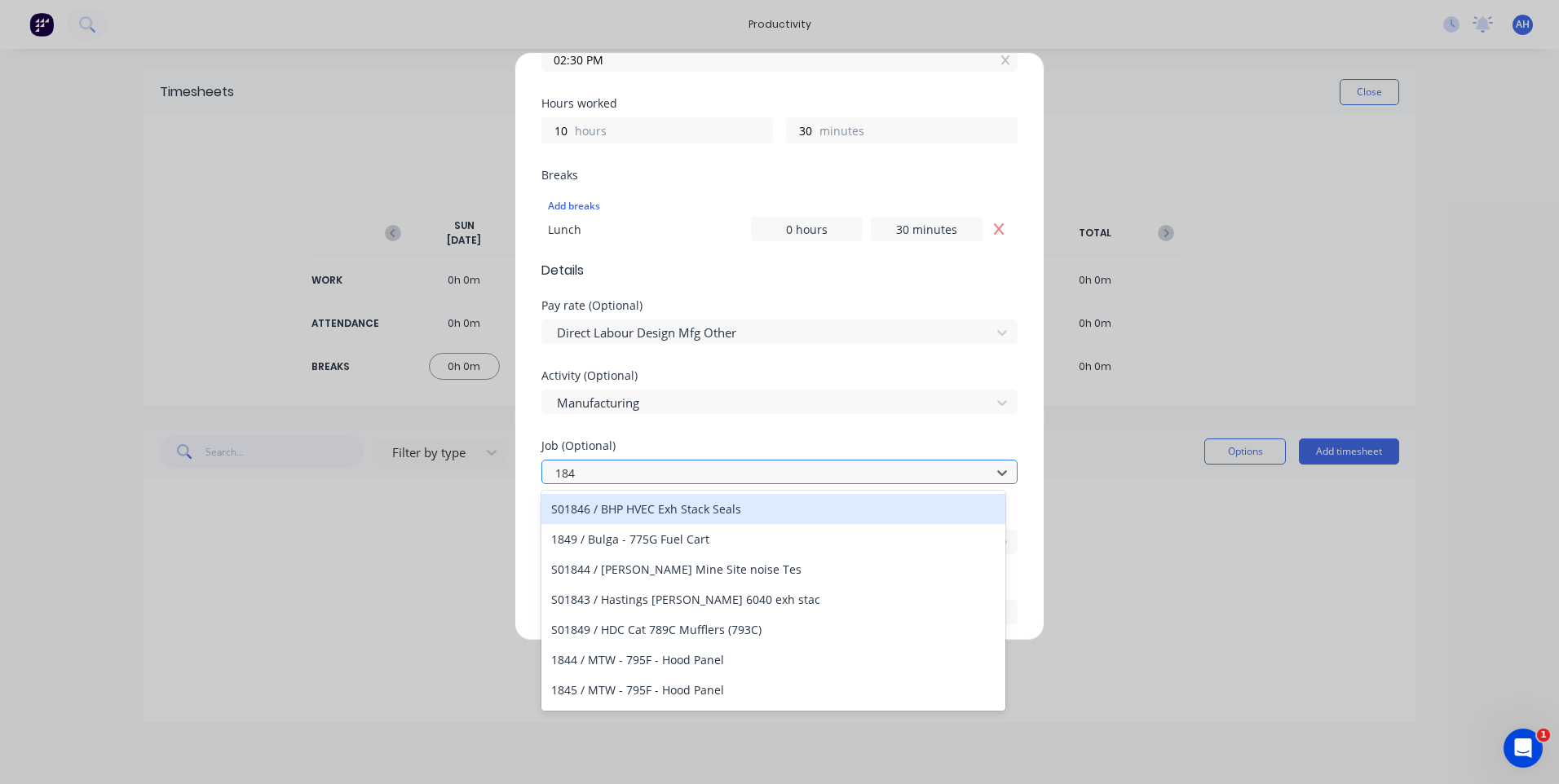
type input "1847"
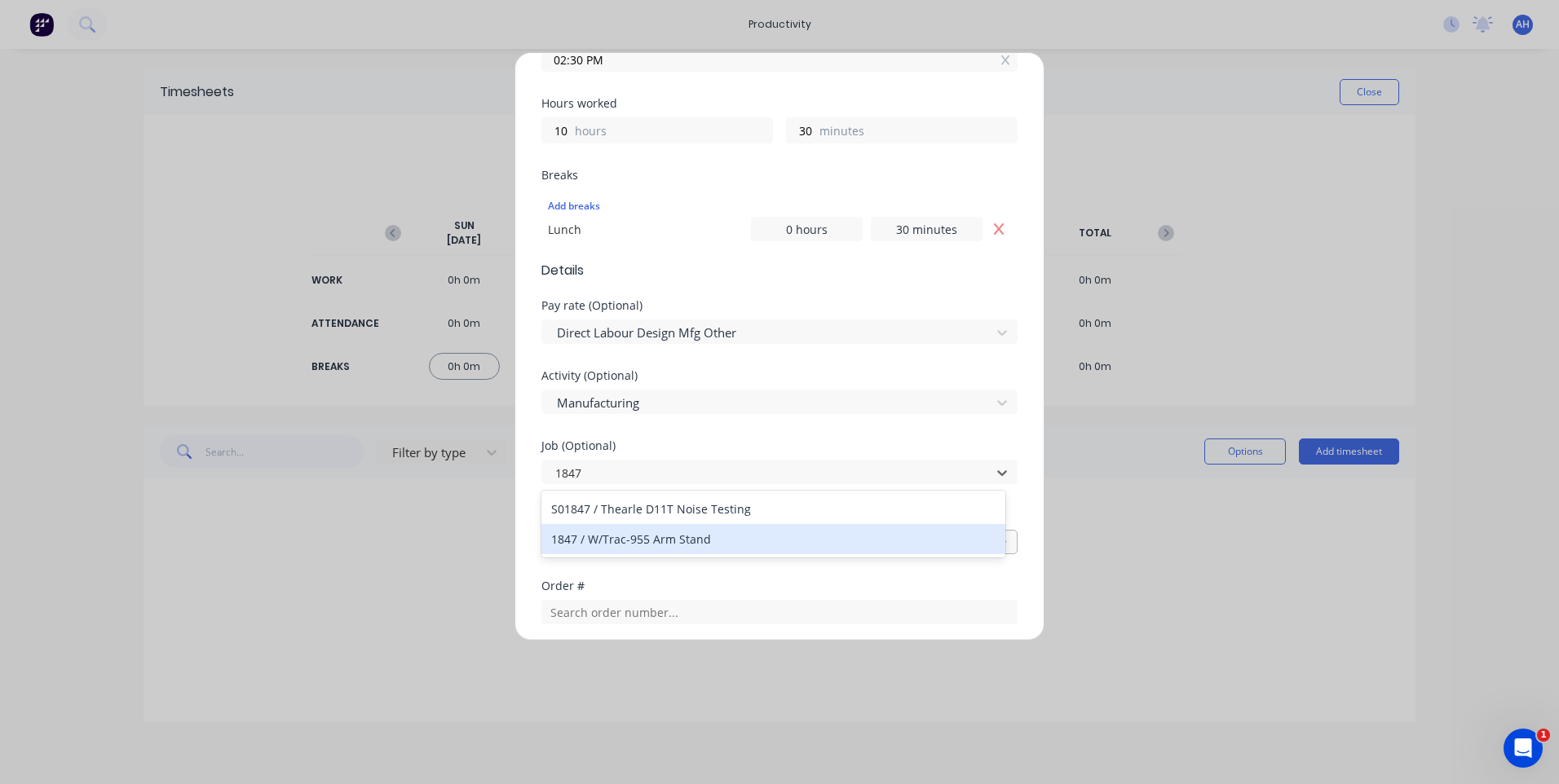
click at [666, 542] on div "1847 / W/Trac-955 Arm Stand" at bounding box center [774, 538] width 464 height 30
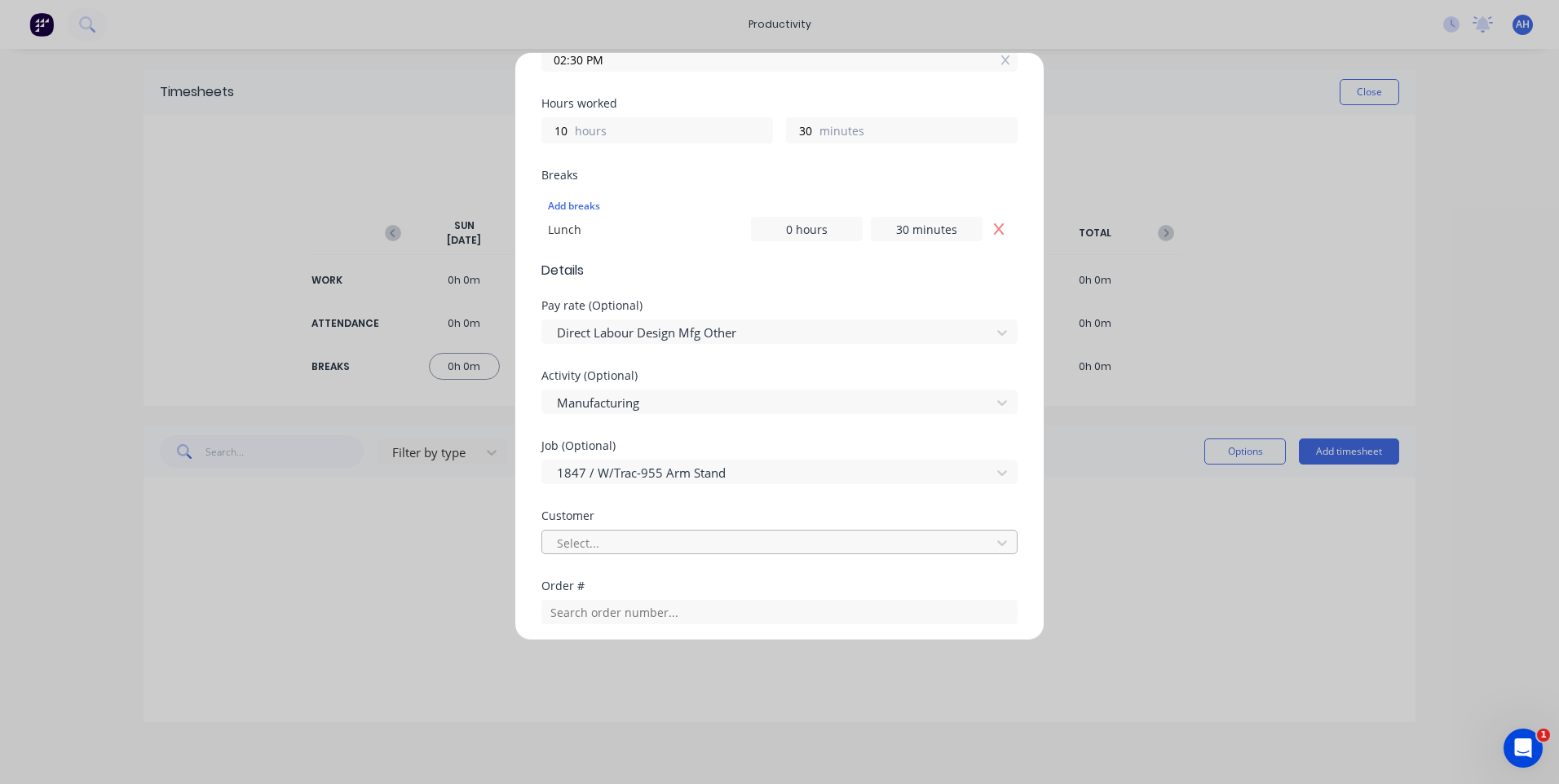
click at [598, 545] on div at bounding box center [769, 543] width 427 height 21
type input "westra"
click at [1209, 565] on div "Add timesheet Work Attendance PIN 9027 When Date 13/10/2025 Start time 04:00 AM…" at bounding box center [780, 392] width 1559 height 784
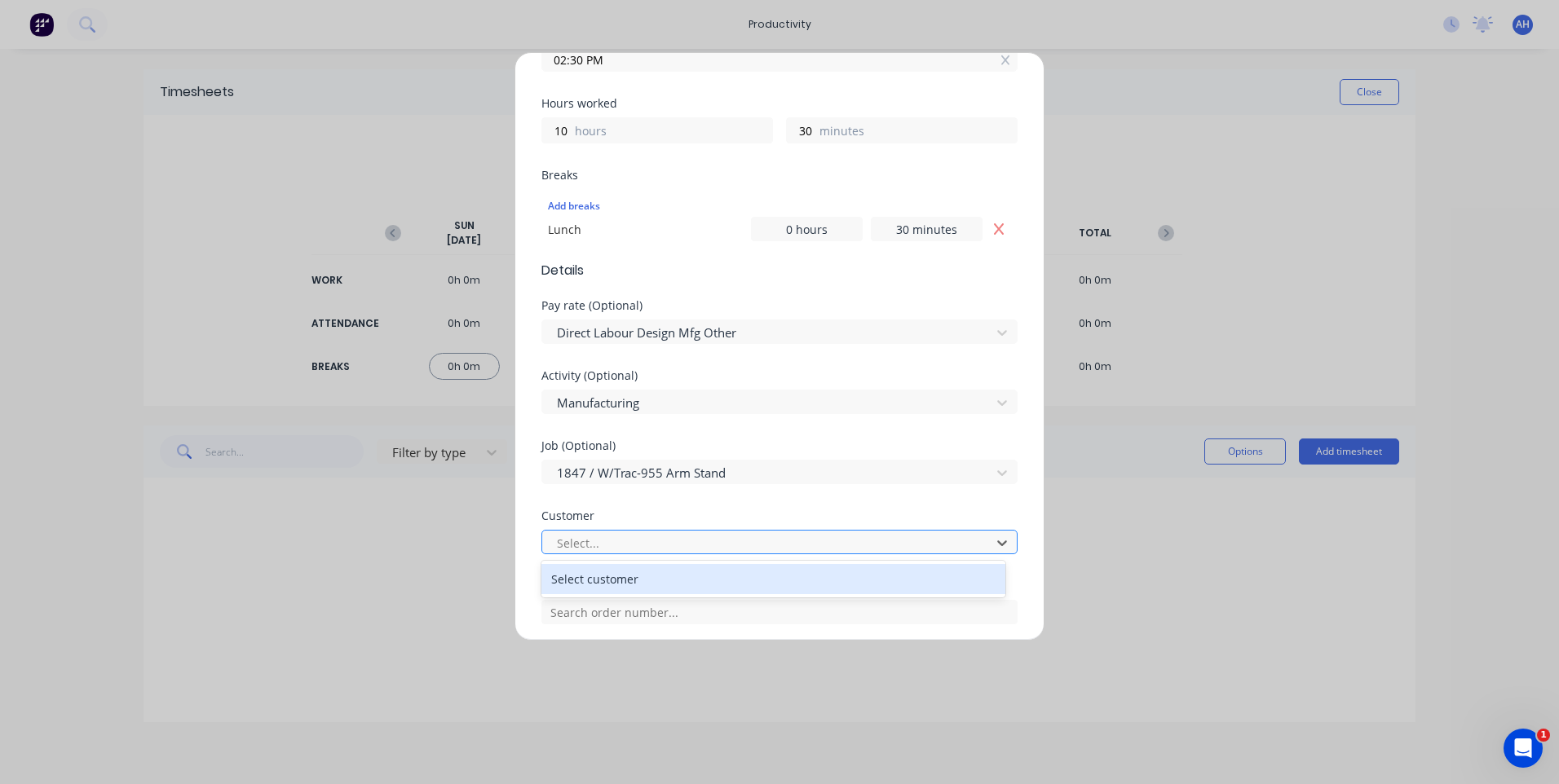
click at [596, 539] on div at bounding box center [769, 543] width 427 height 21
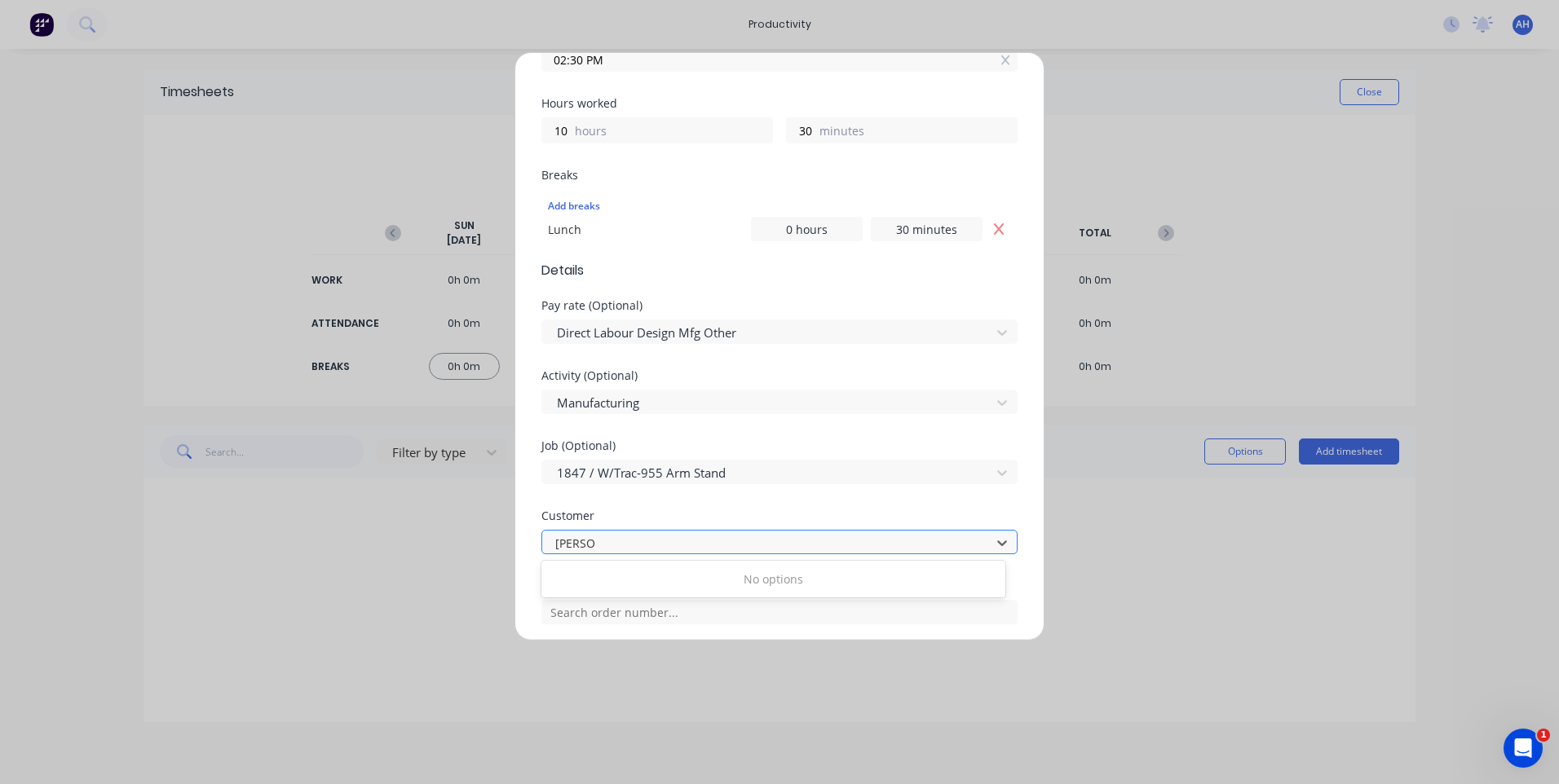
type input "westrac"
click at [997, 542] on icon at bounding box center [1002, 543] width 10 height 6
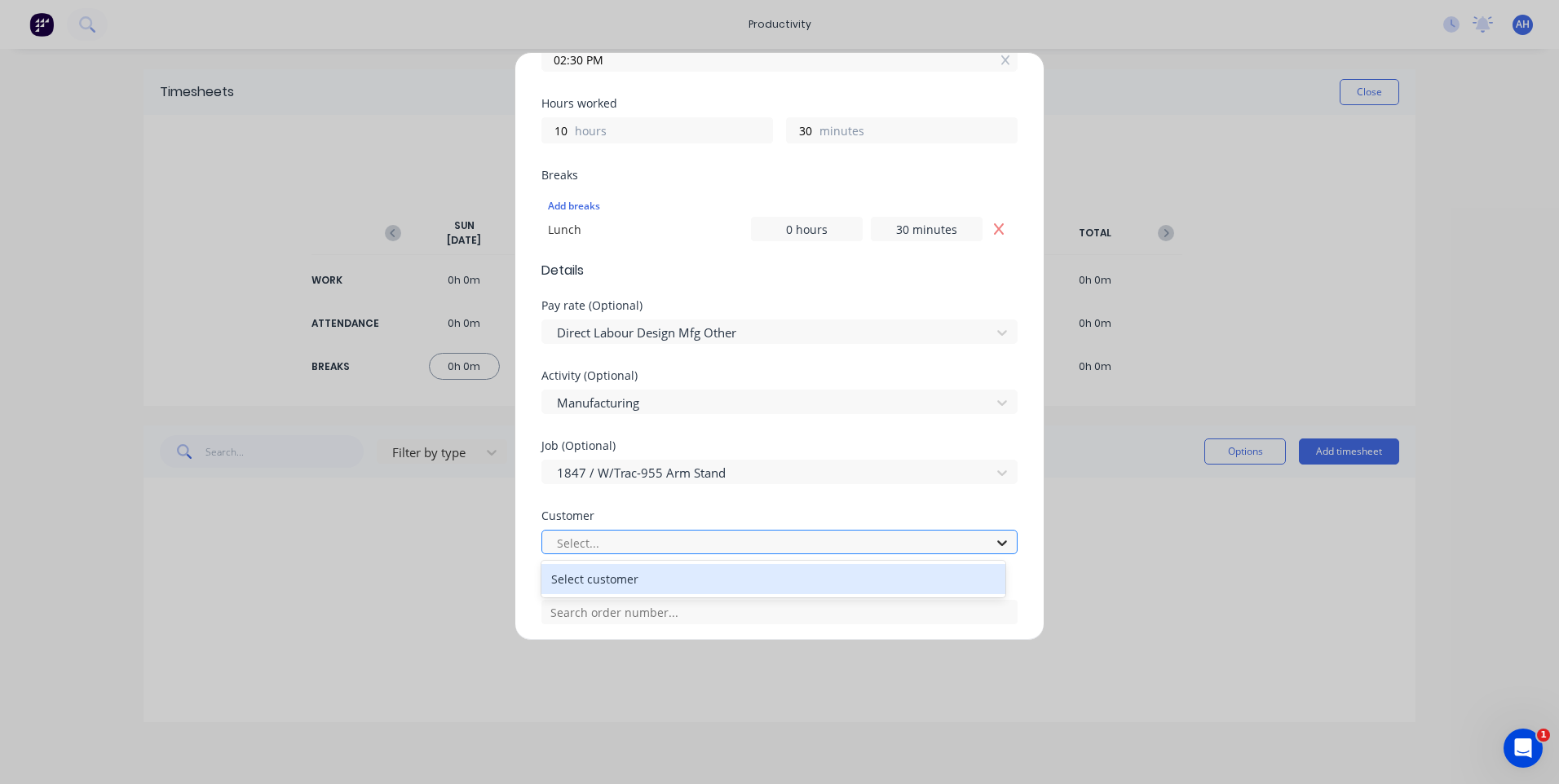
click at [997, 542] on icon at bounding box center [1002, 543] width 10 height 6
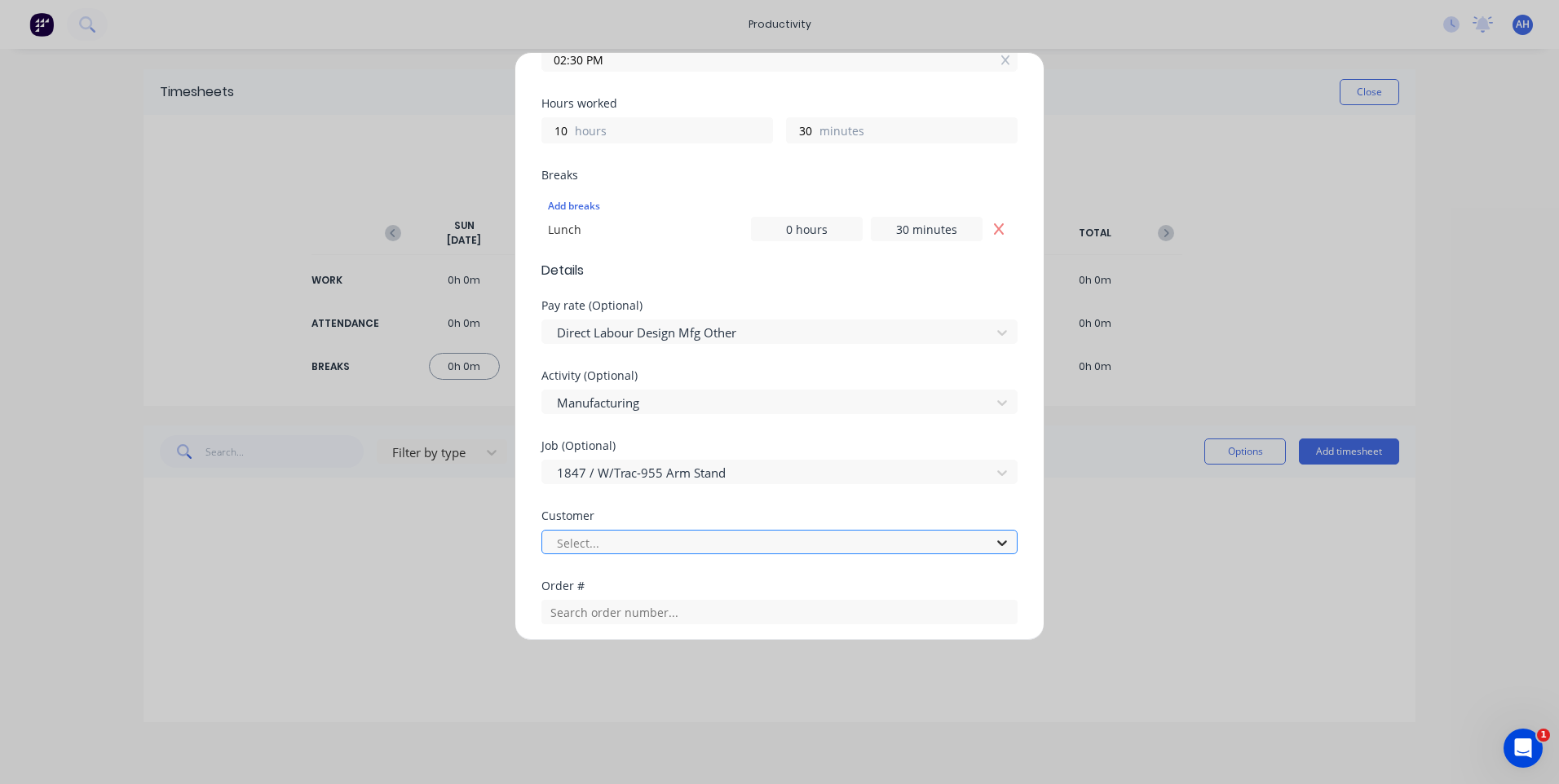
click at [997, 542] on icon at bounding box center [1002, 543] width 10 height 6
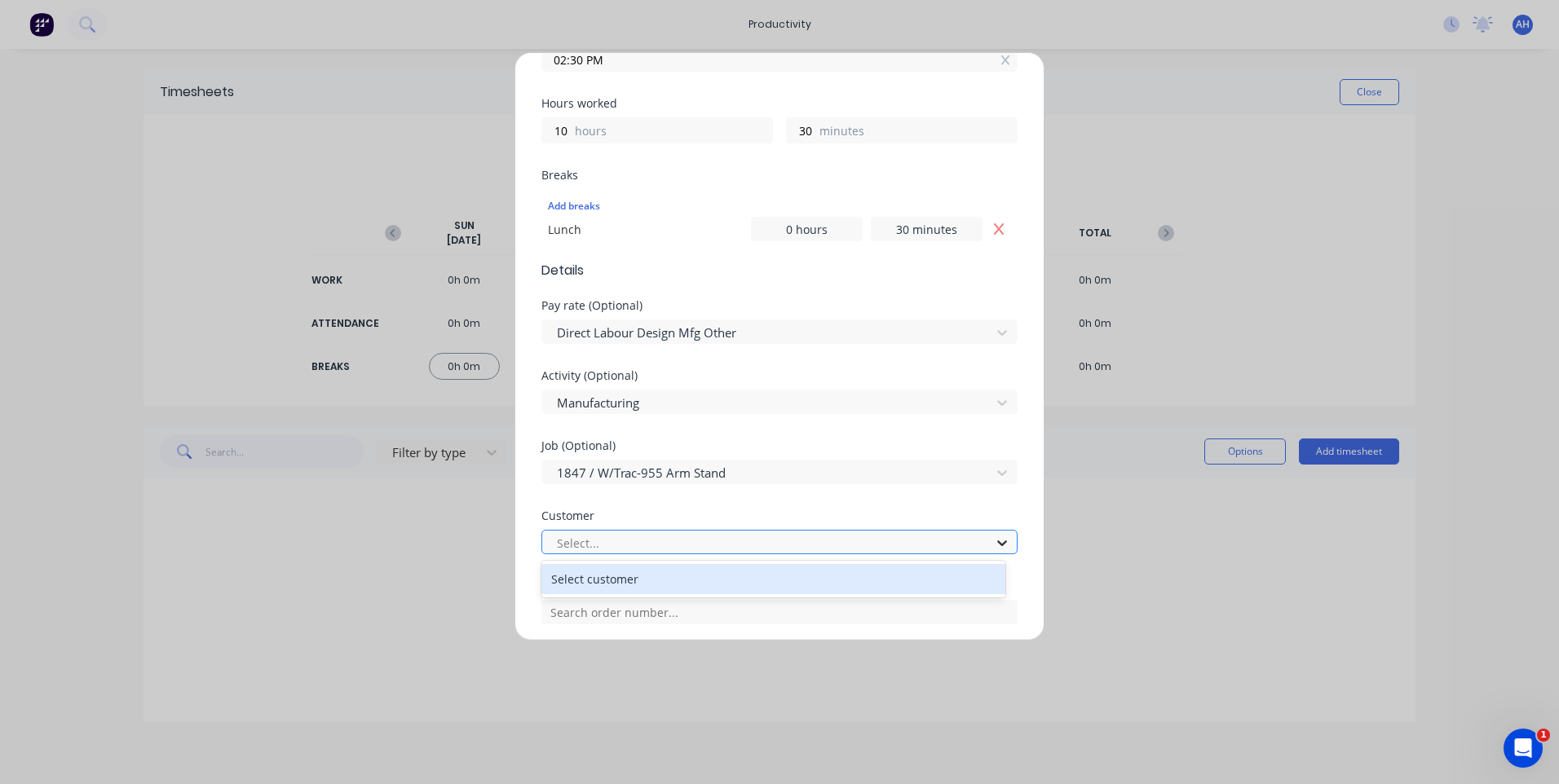
click at [997, 542] on icon at bounding box center [1002, 543] width 10 height 6
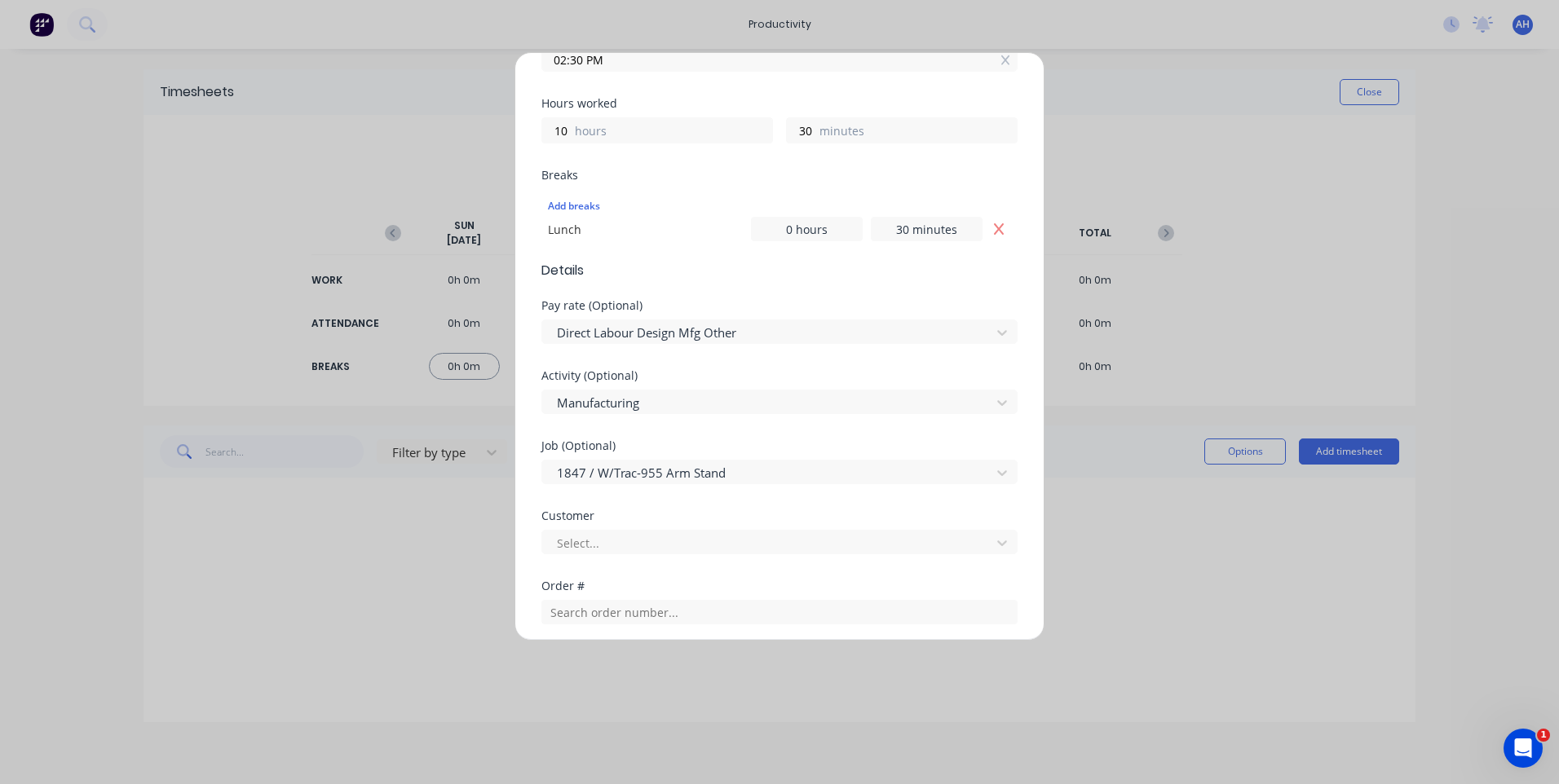
click at [1225, 538] on div "Add timesheet Work Attendance PIN 9027 When Date 13/10/2025 Start time 04:00 AM…" at bounding box center [780, 392] width 1559 height 784
click at [1225, 539] on div "Add timesheet Work Attendance PIN 9027 When Date 13/10/2025 Start time 04:00 AM…" at bounding box center [780, 392] width 1559 height 784
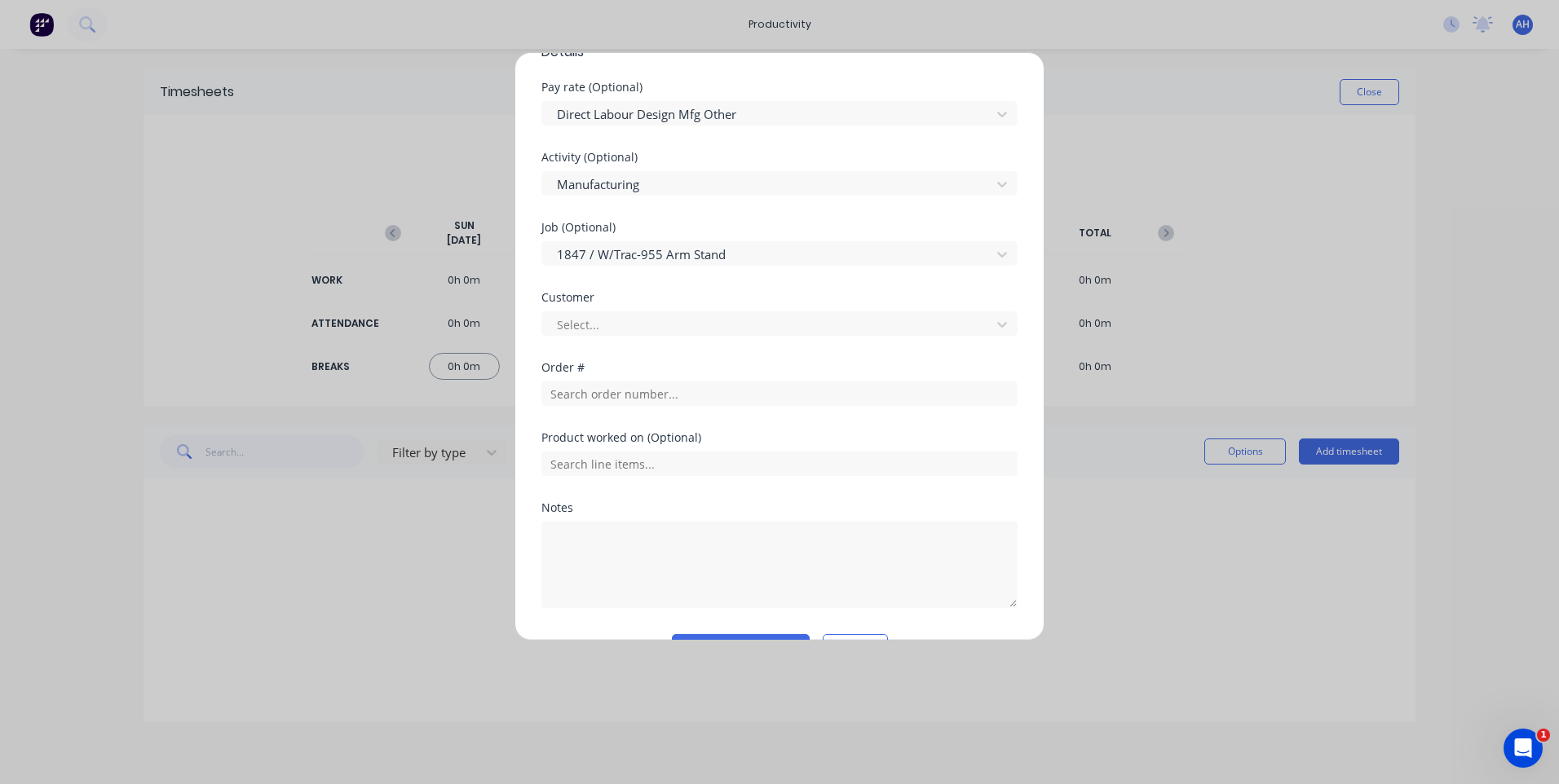
scroll to position [587, 0]
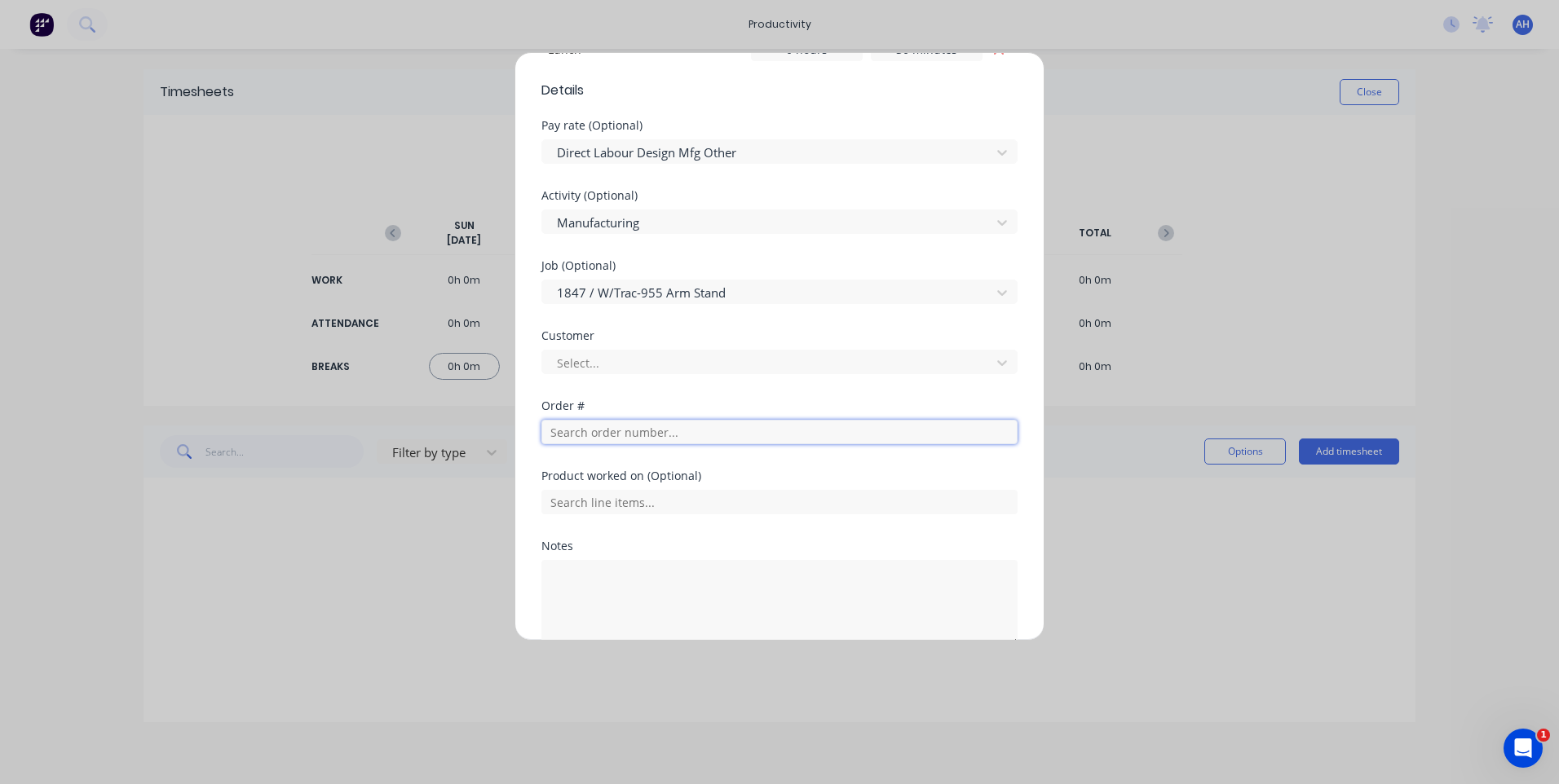
click at [606, 434] on input "text" at bounding box center [780, 432] width 476 height 24
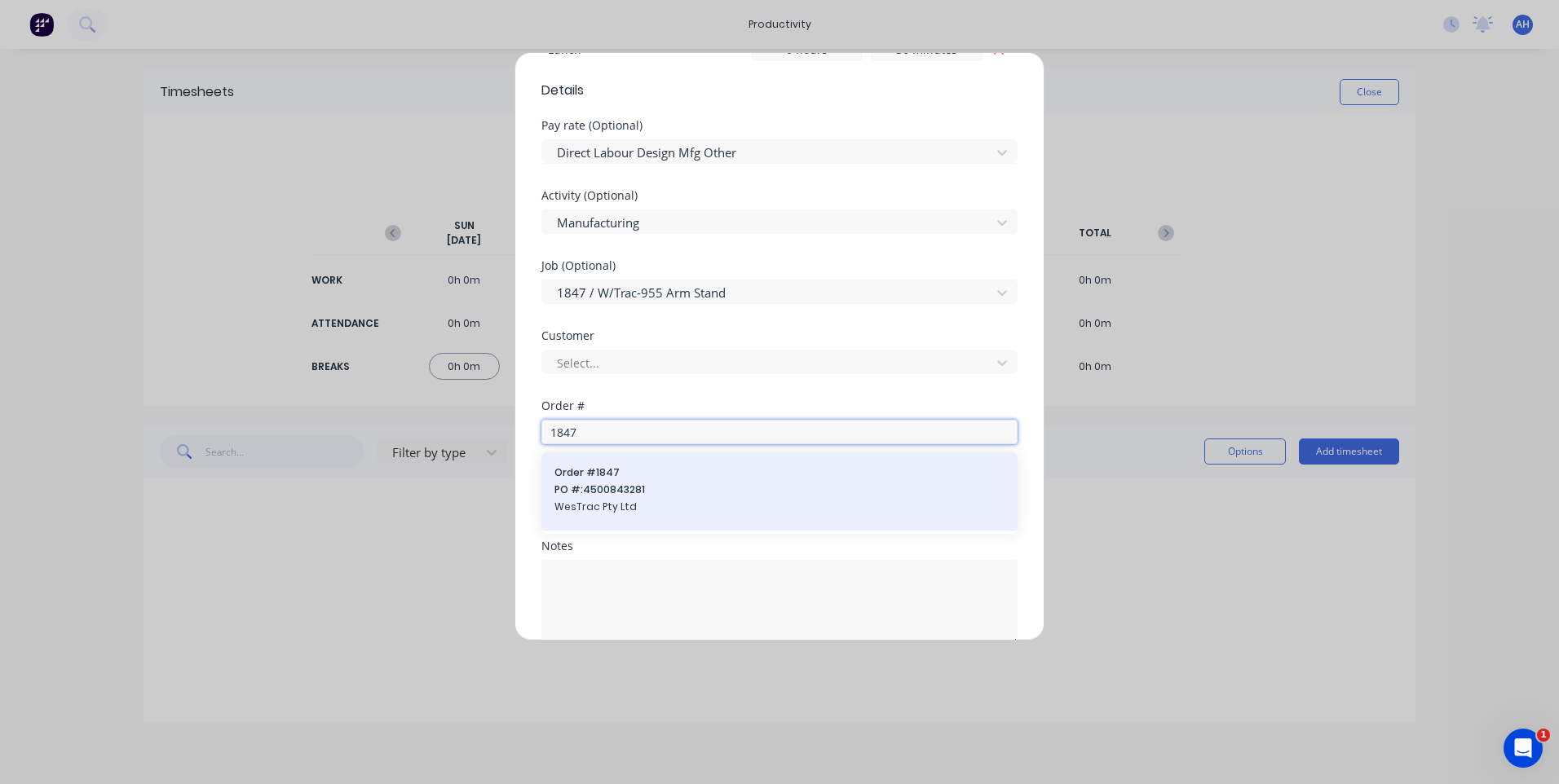
type input "1847"
click at [600, 491] on span "PO #: 4500843281" at bounding box center [780, 489] width 450 height 15
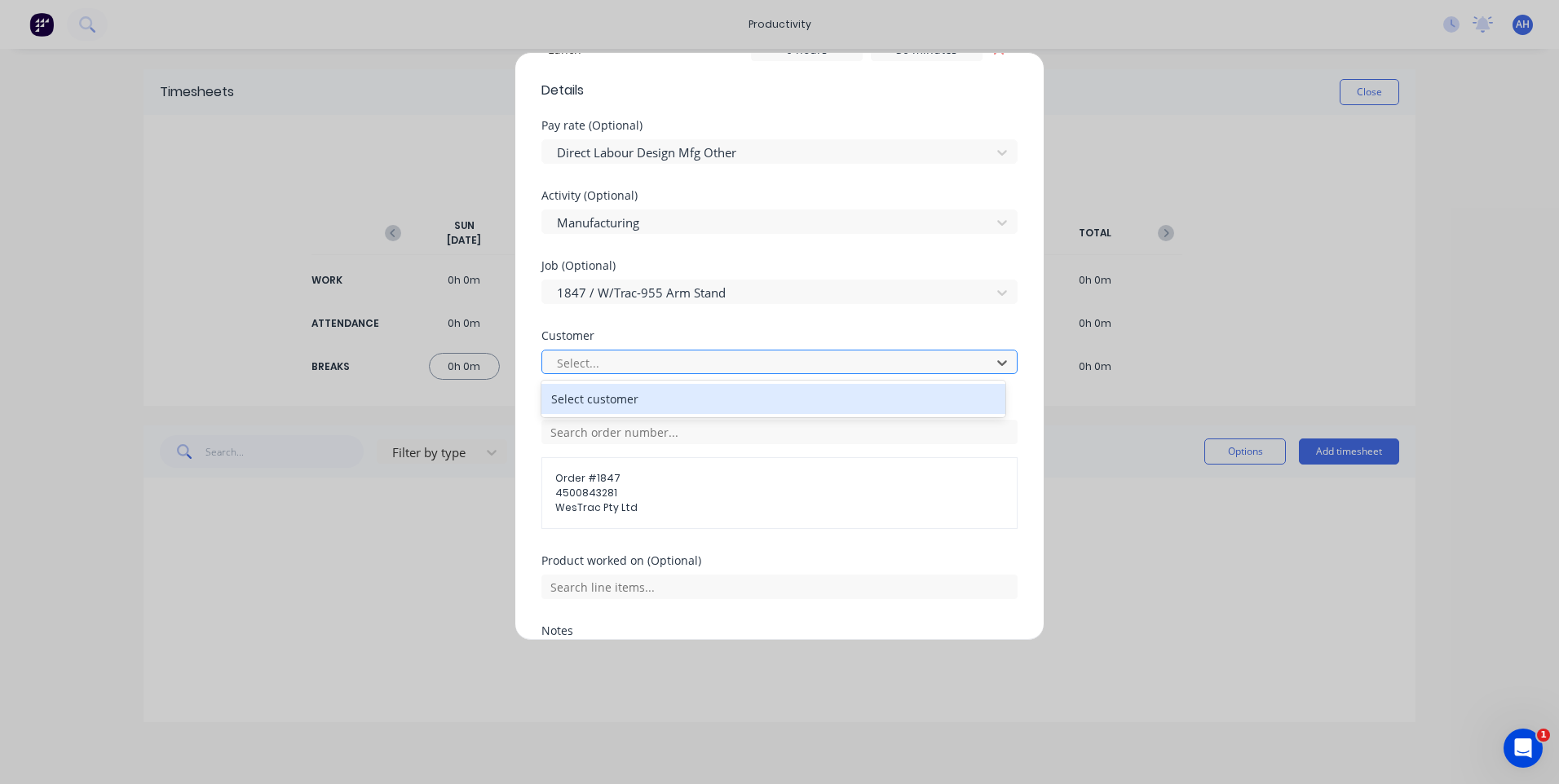
click at [599, 362] on div at bounding box center [769, 363] width 427 height 21
type input "w"
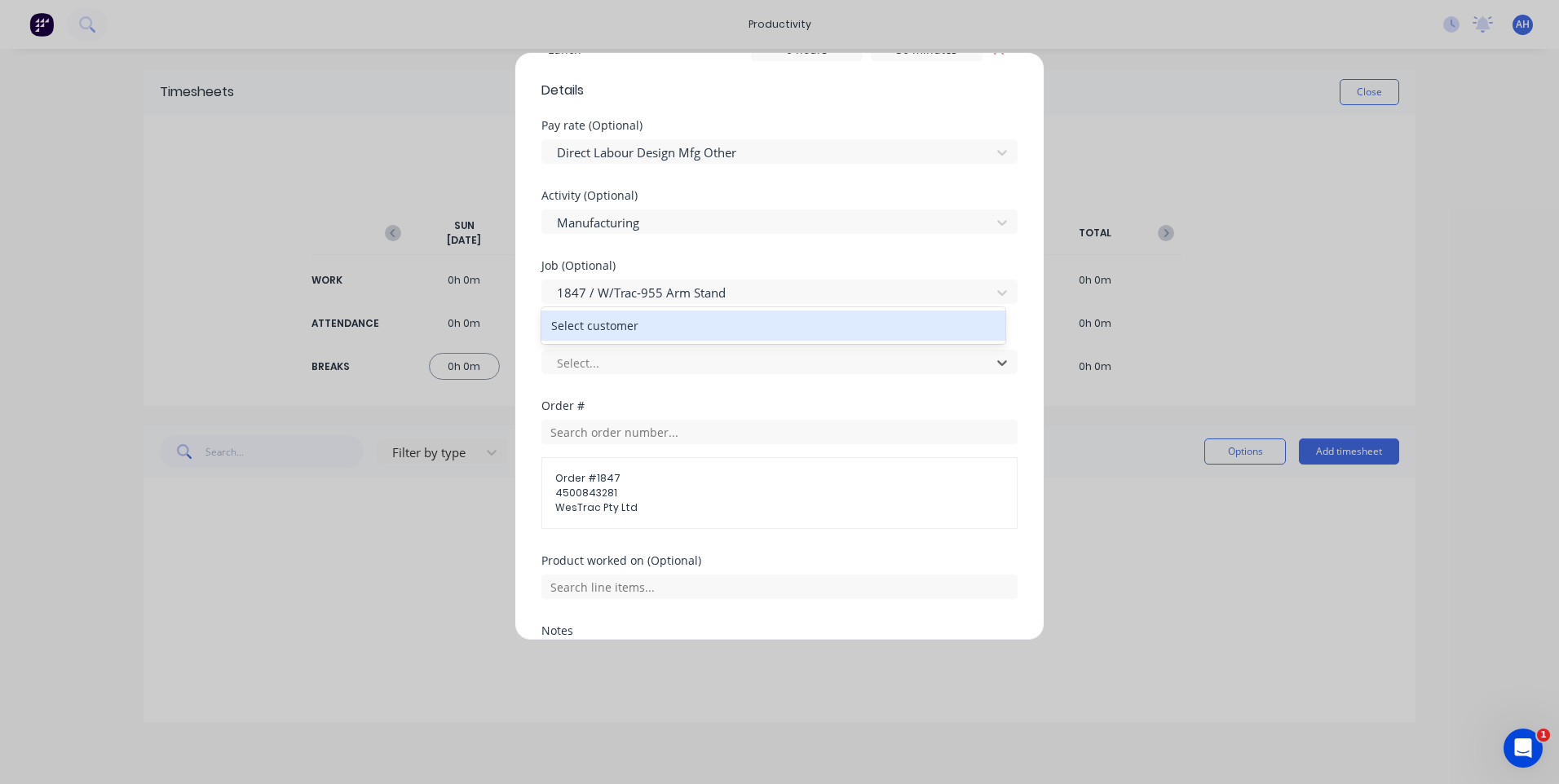
scroll to position [754, 0]
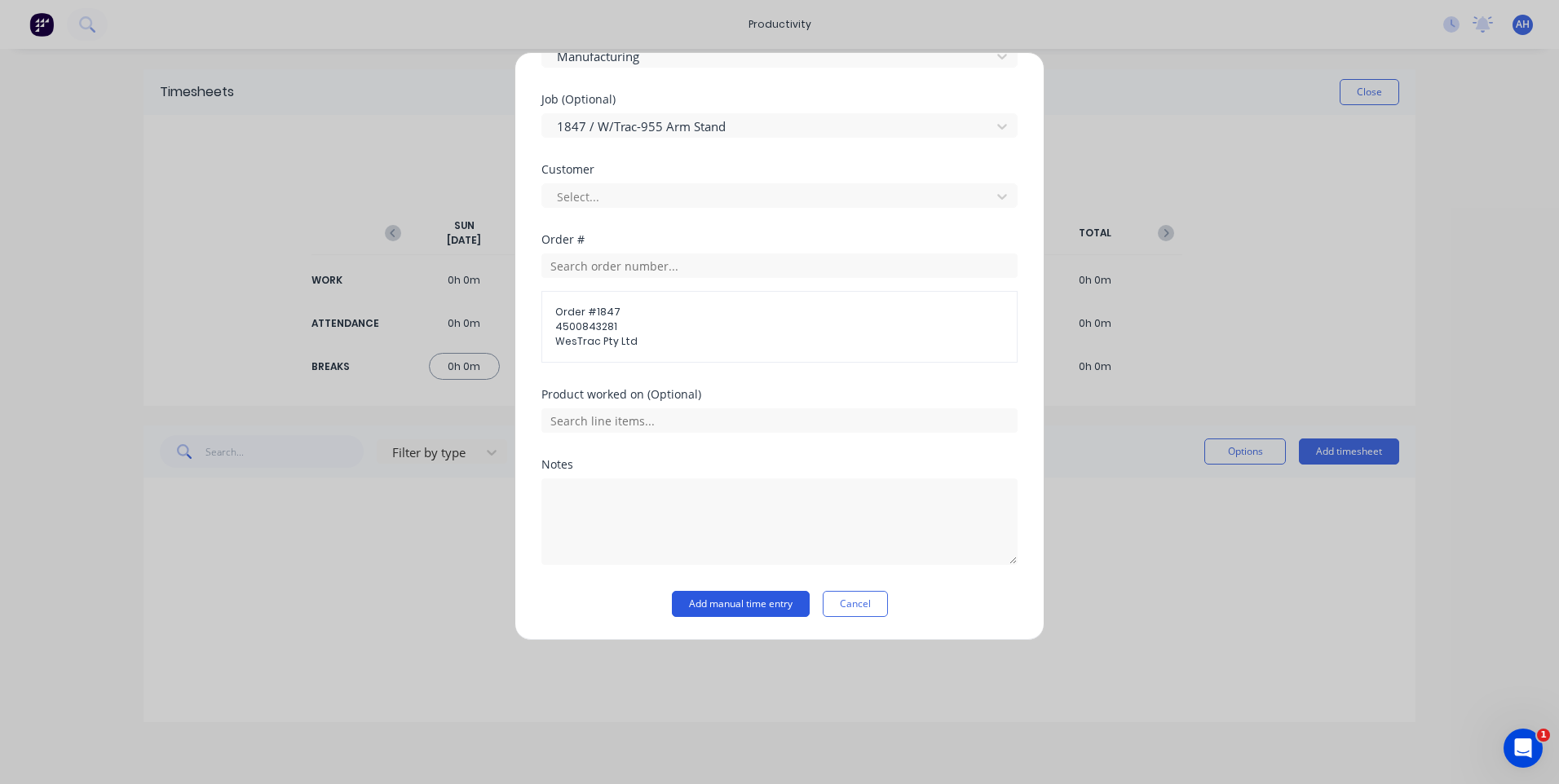
click at [745, 607] on button "Add manual time entry" at bounding box center [740, 604] width 138 height 26
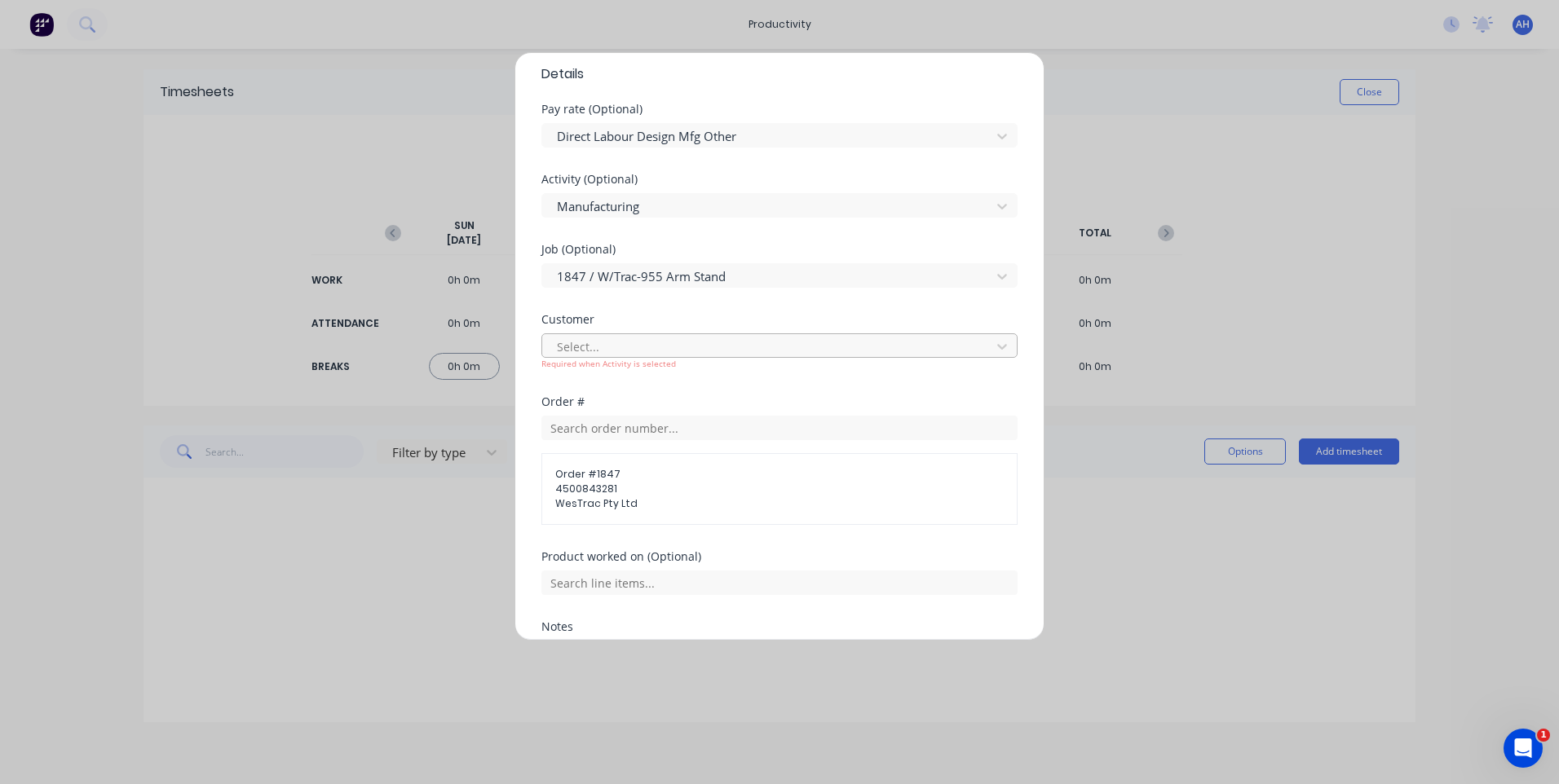
scroll to position [591, 0]
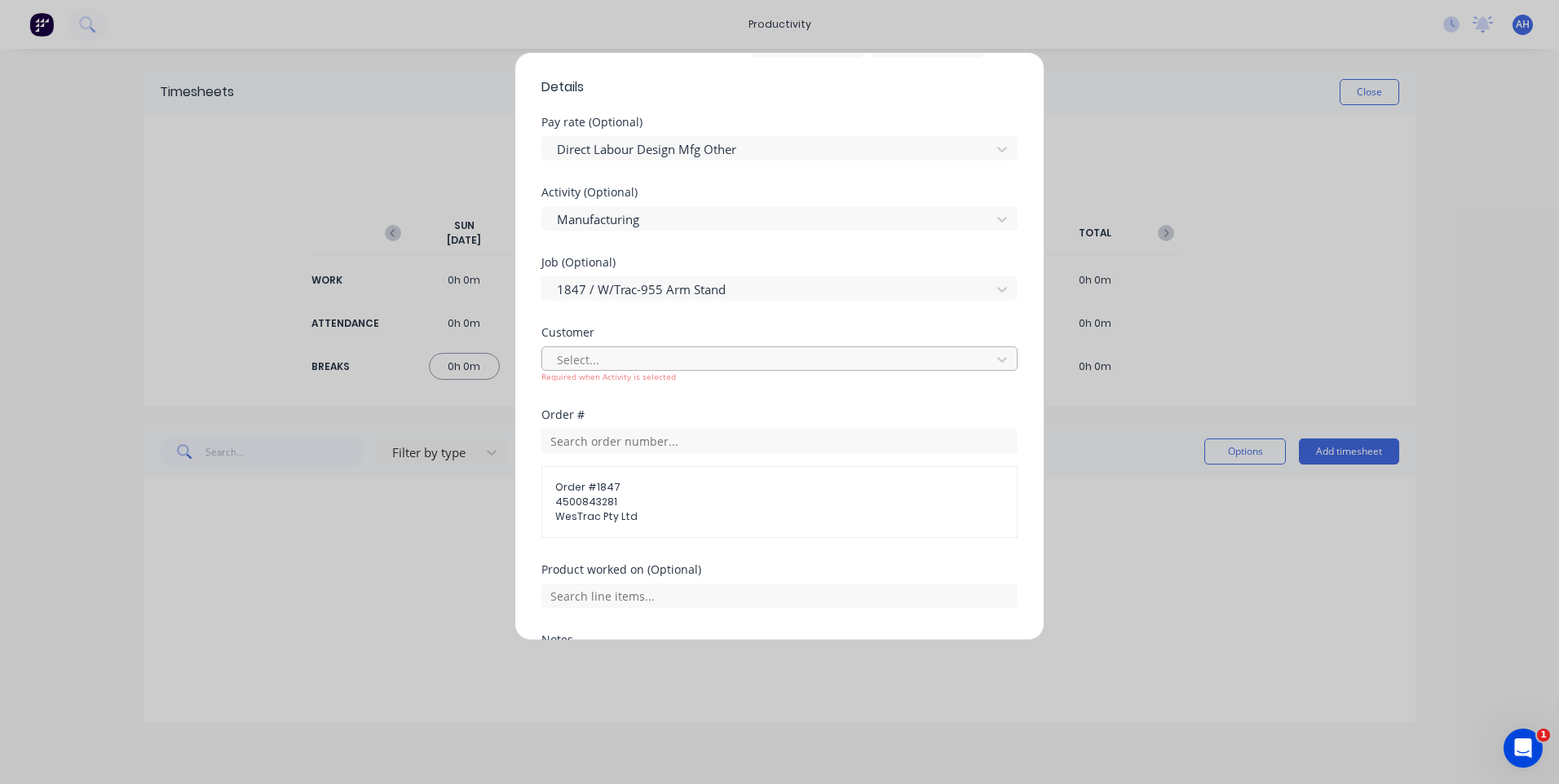
click at [640, 356] on div at bounding box center [769, 359] width 427 height 21
type input "westrac"
click at [1217, 541] on div "Add timesheet Work Attendance PIN 9027 When Date 13/10/2025 Start time 04:00 AM…" at bounding box center [780, 392] width 1559 height 784
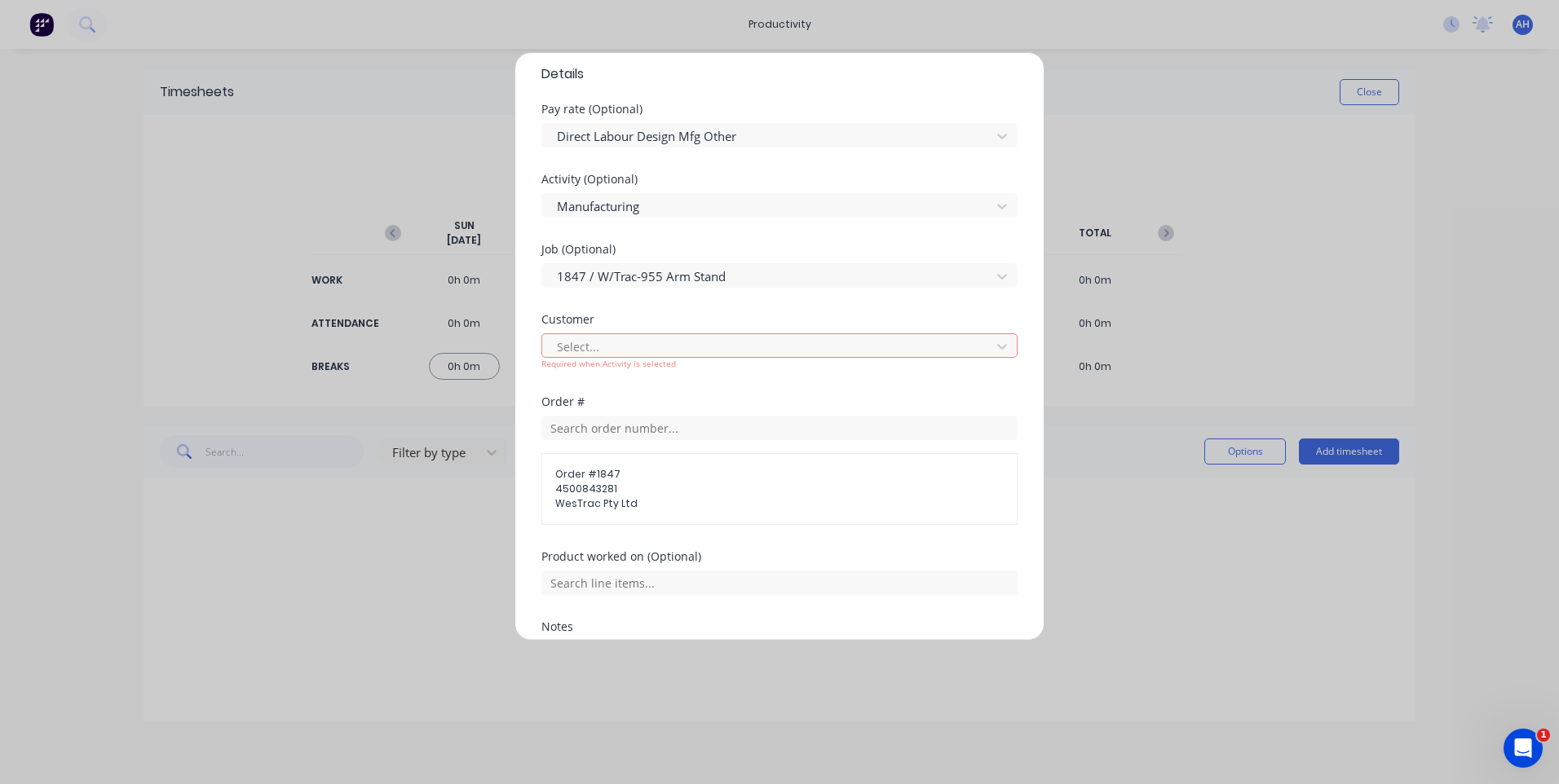
scroll to position [603, 0]
click at [594, 351] on div at bounding box center [769, 347] width 427 height 21
type input "wes"
click at [997, 348] on icon at bounding box center [1002, 347] width 10 height 6
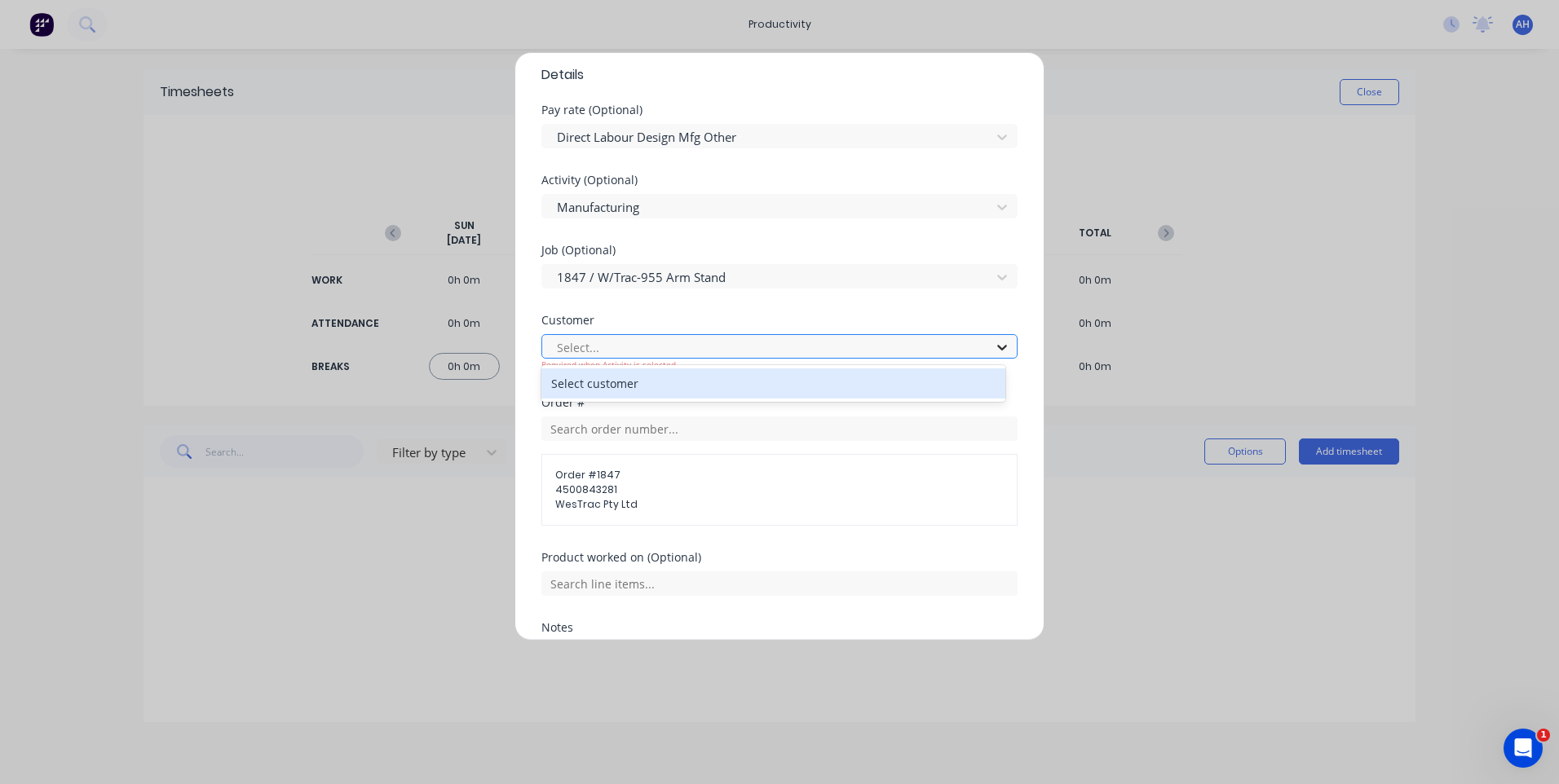
click at [997, 348] on icon at bounding box center [1002, 347] width 10 height 6
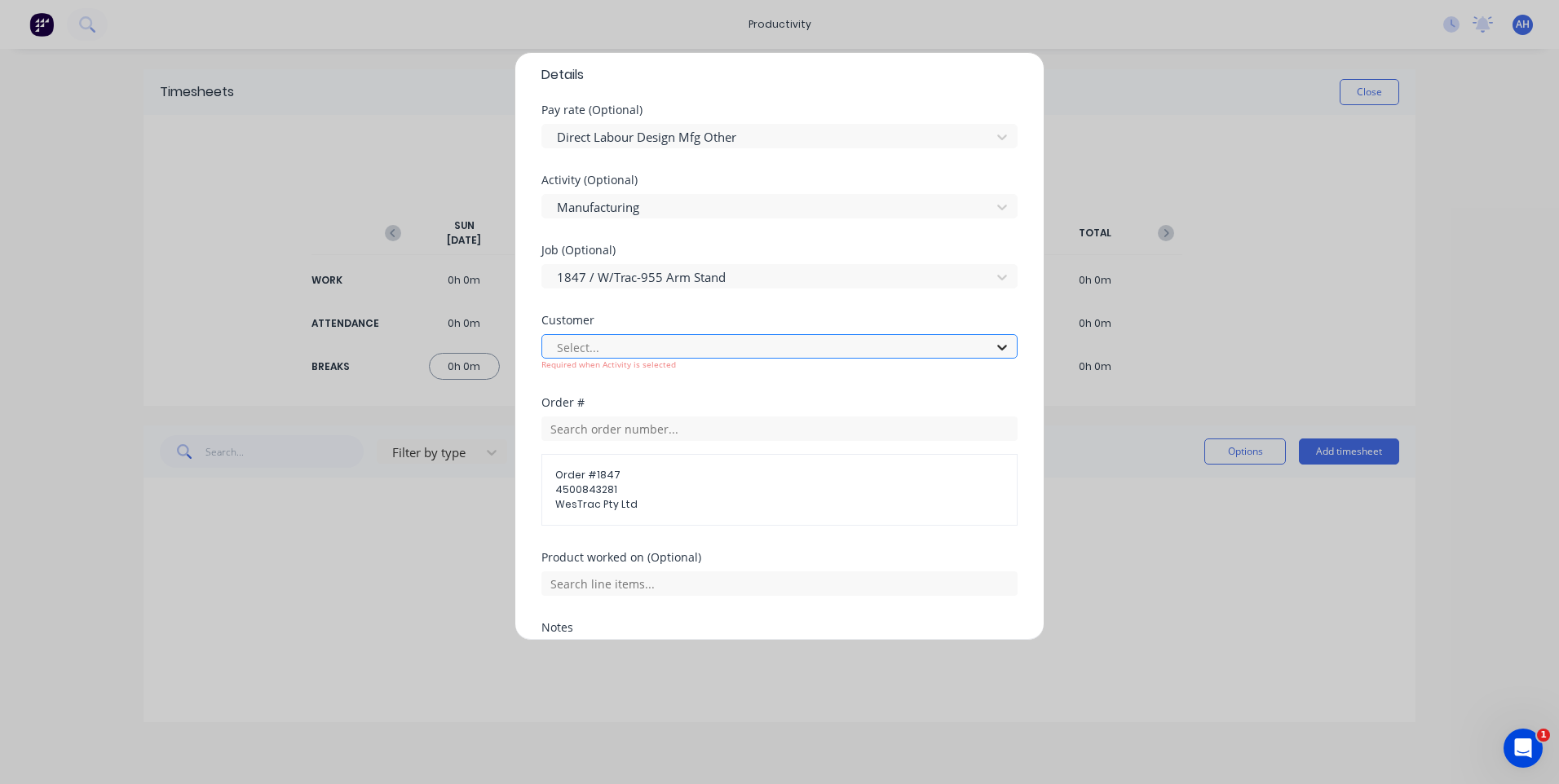
click at [997, 348] on icon at bounding box center [1002, 347] width 10 height 6
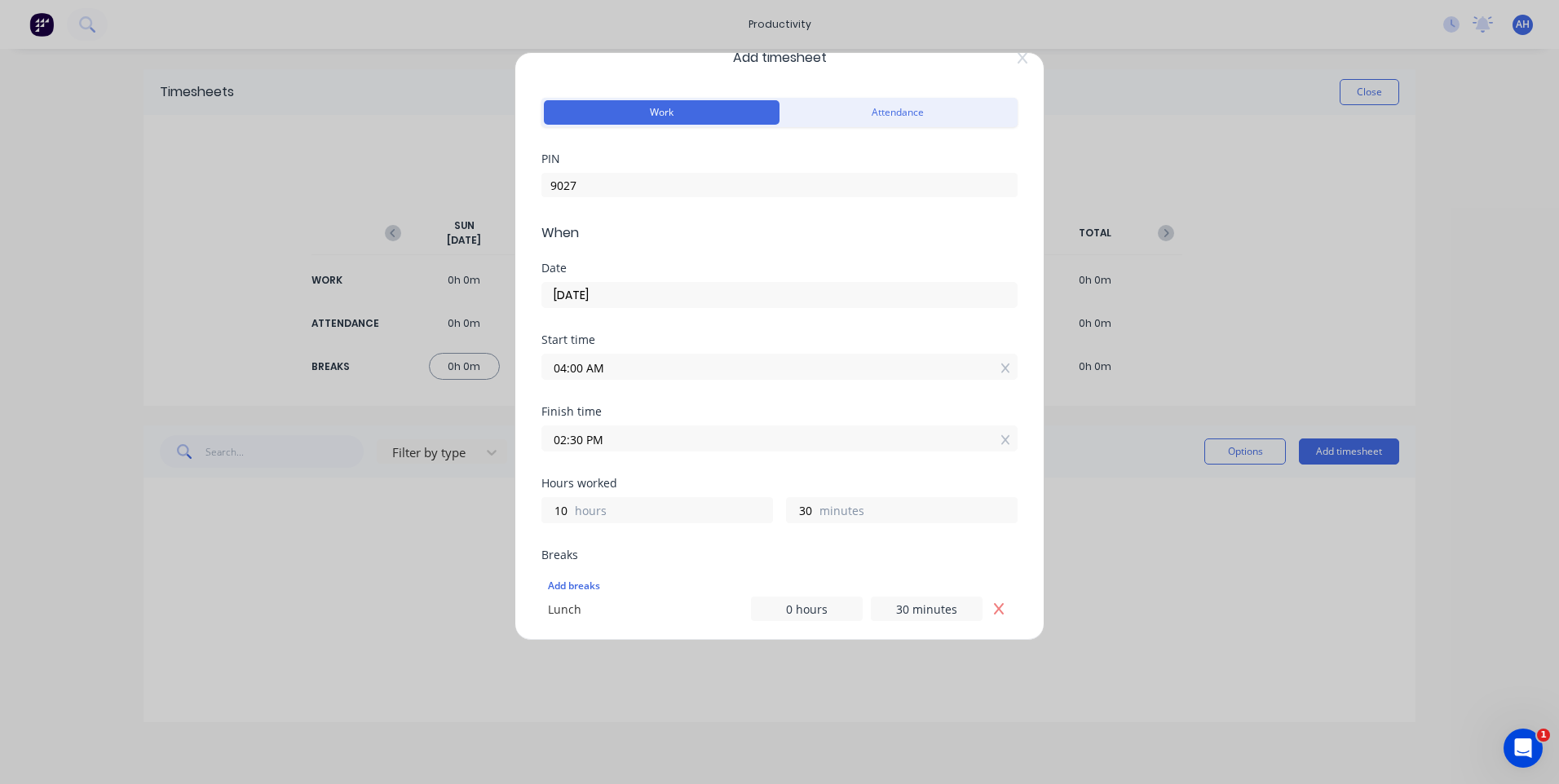
scroll to position [0, 0]
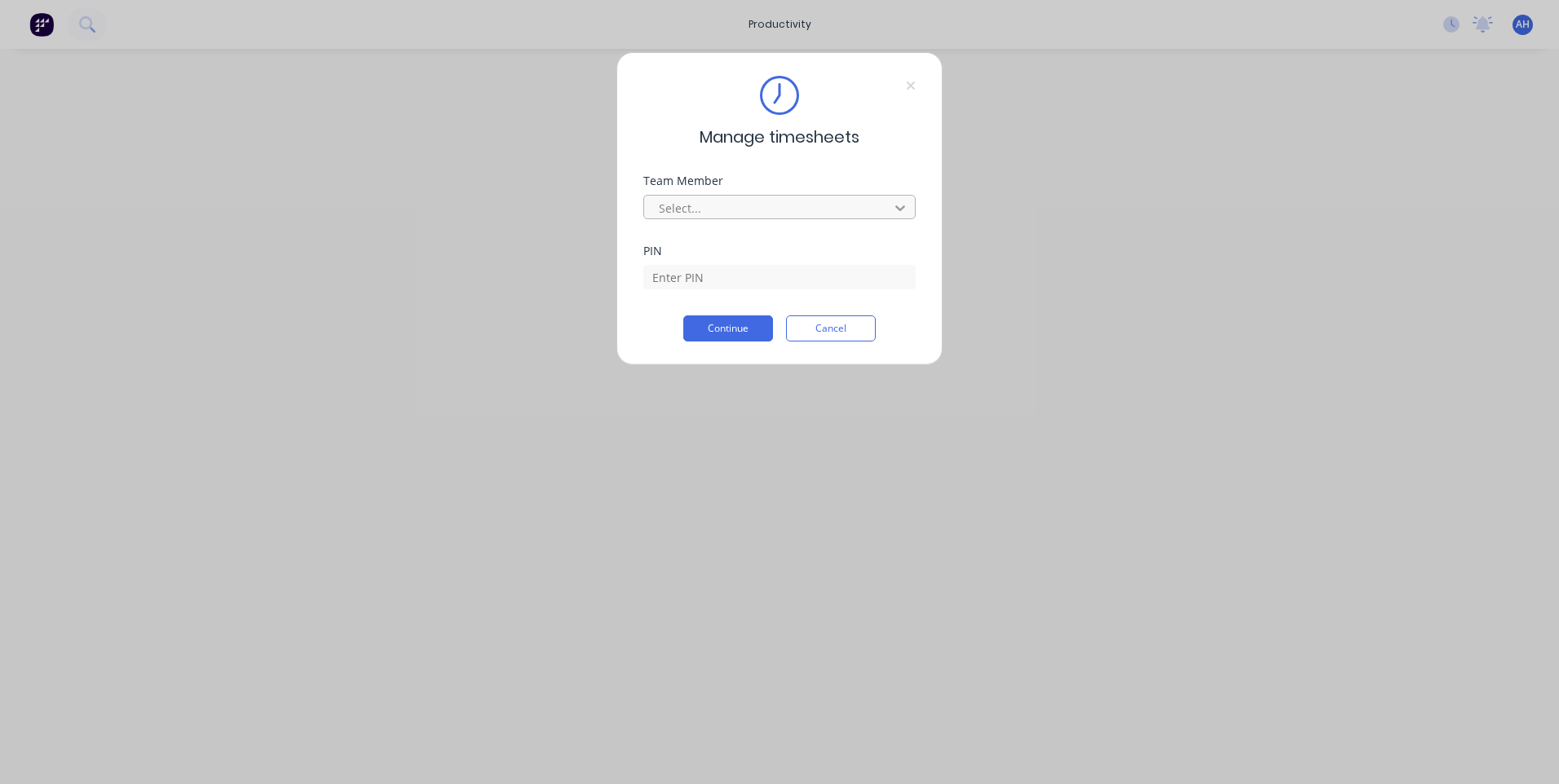
click at [899, 208] on icon at bounding box center [900, 208] width 10 height 6
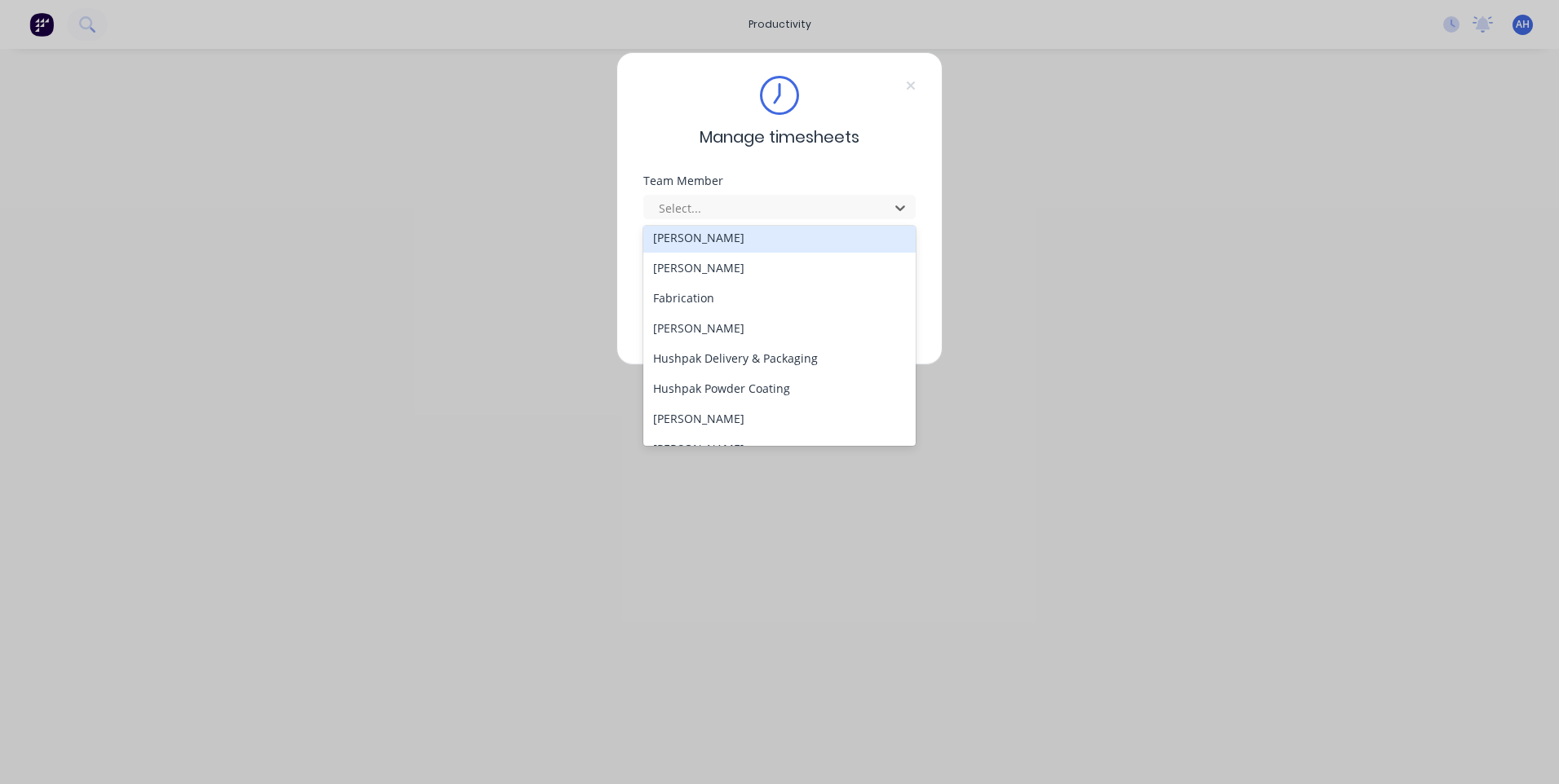
scroll to position [407, 0]
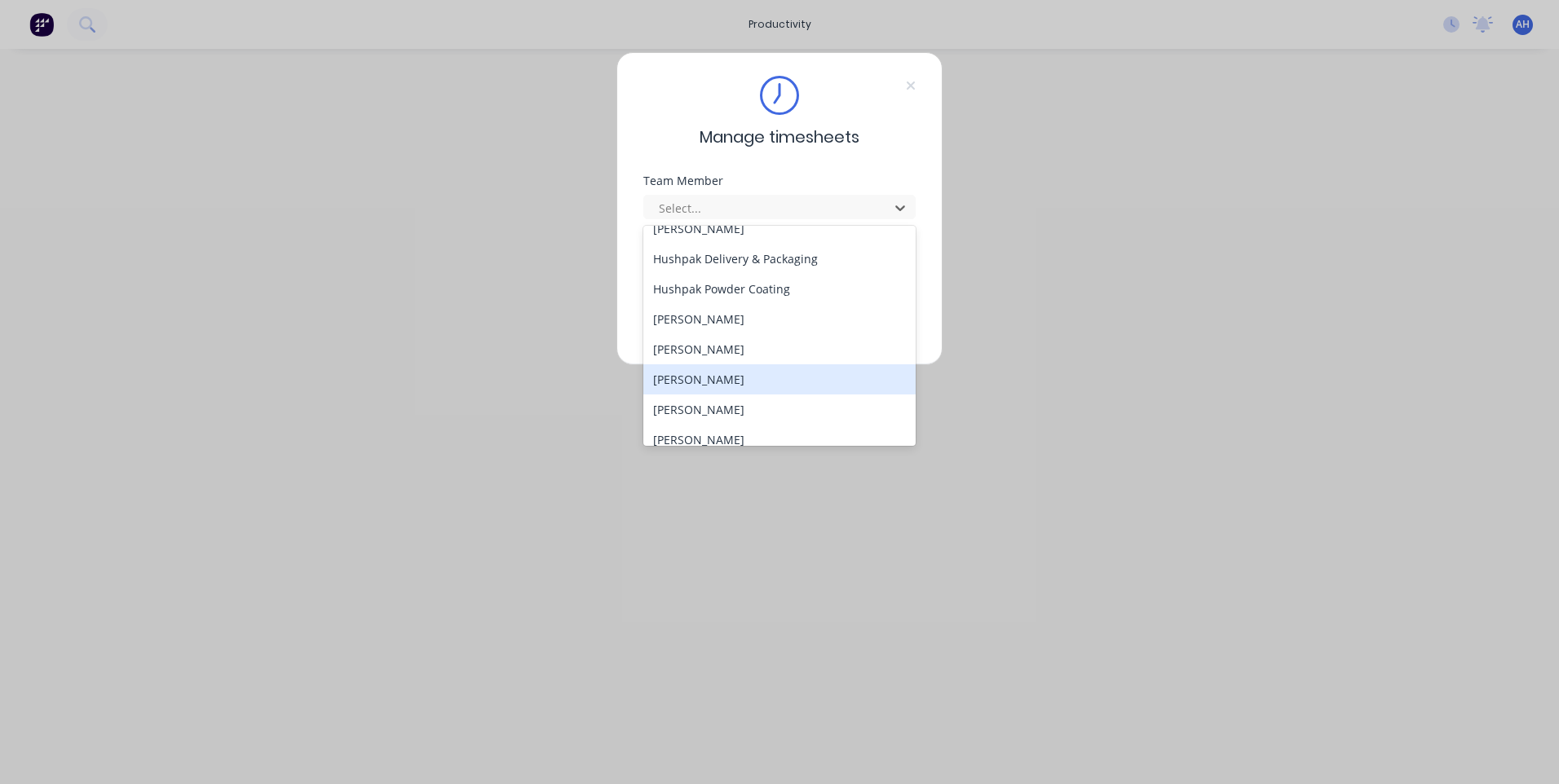
click at [722, 384] on div "[PERSON_NAME]" at bounding box center [780, 379] width 272 height 30
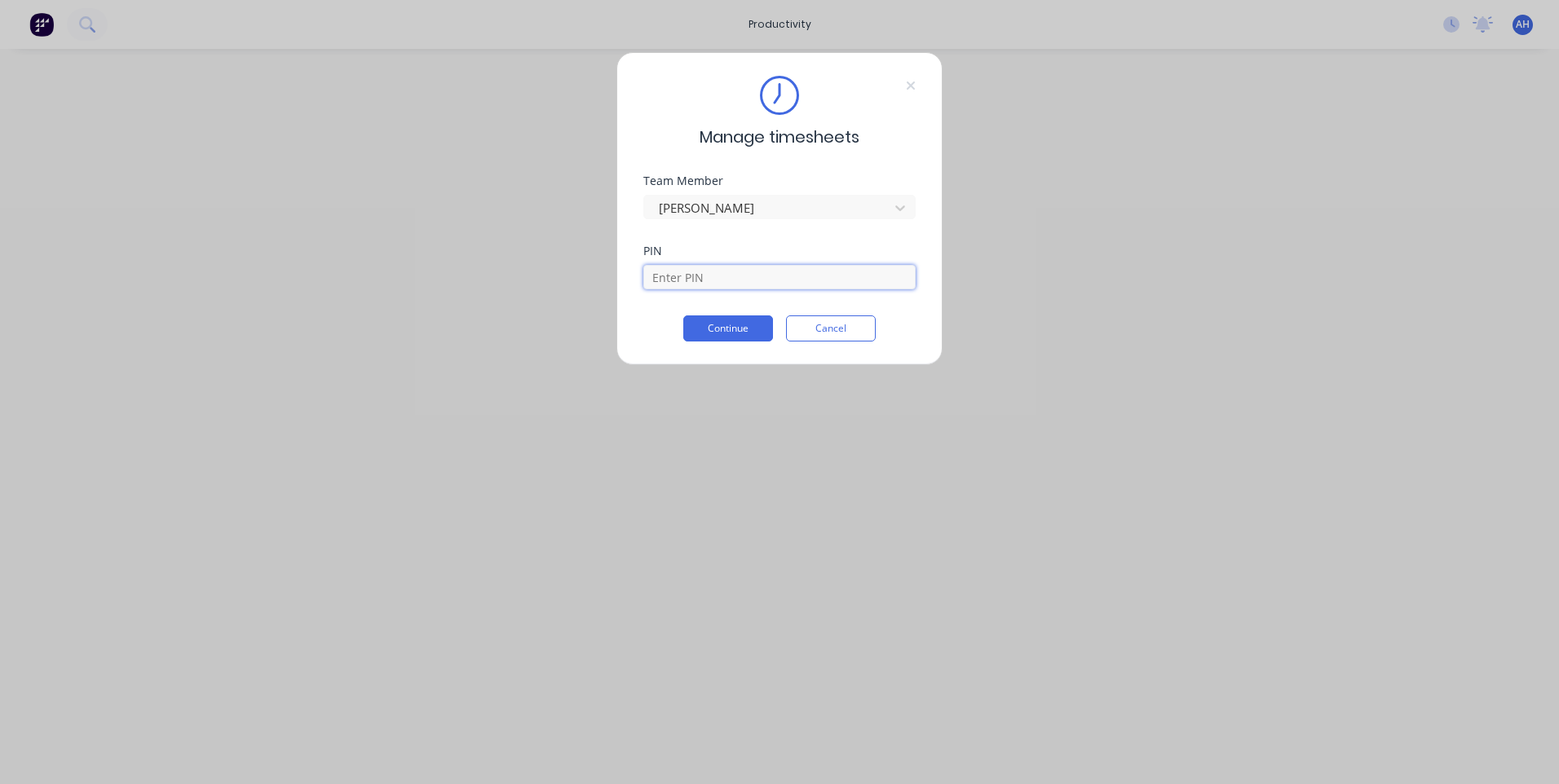
click at [685, 284] on input at bounding box center [780, 277] width 272 height 24
type input "9027"
click at [737, 325] on button "Continue" at bounding box center [729, 328] width 90 height 26
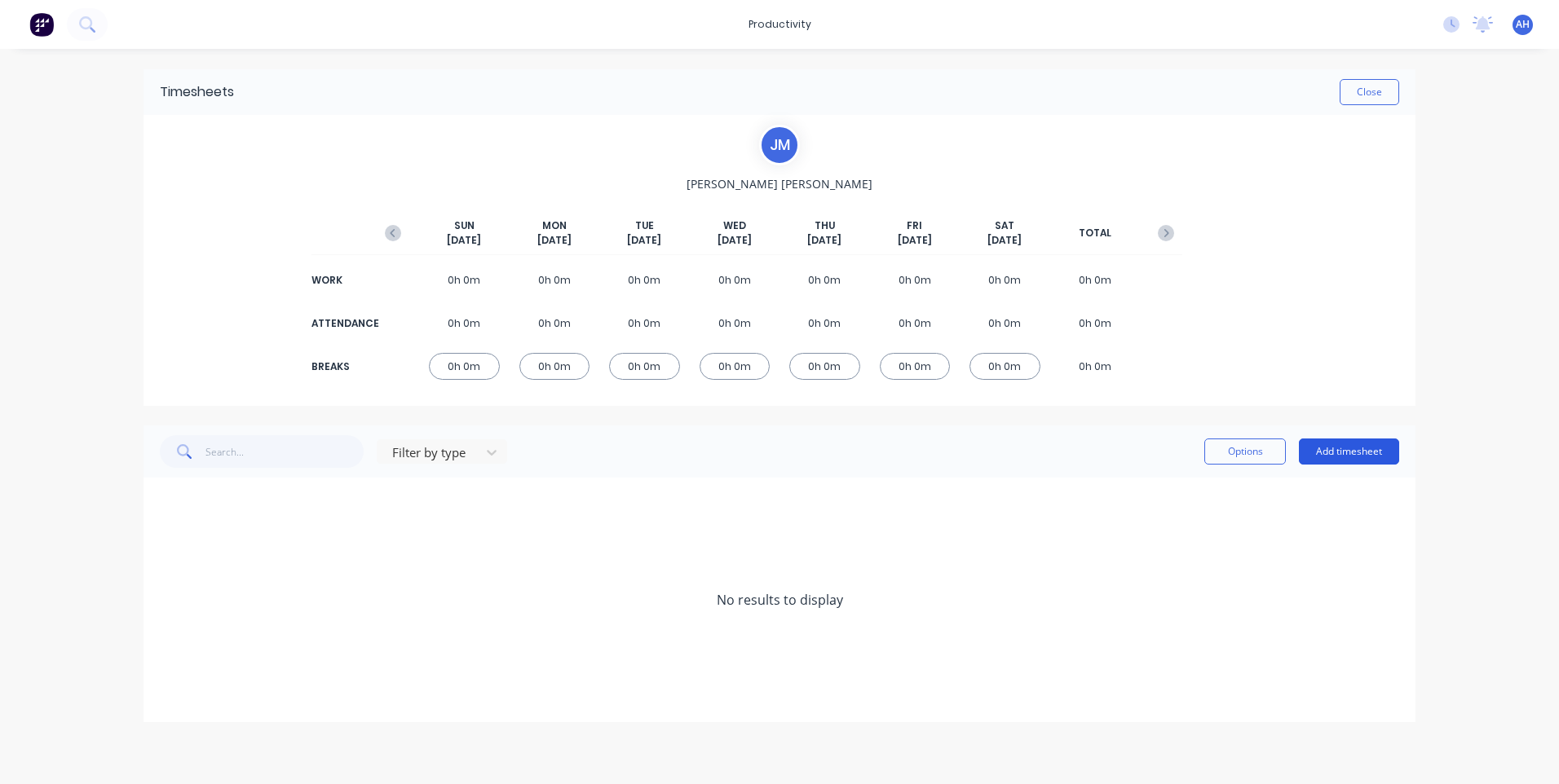
click at [1357, 448] on button "Add timesheet" at bounding box center [1349, 451] width 100 height 26
